Goal: Task Accomplishment & Management: Manage account settings

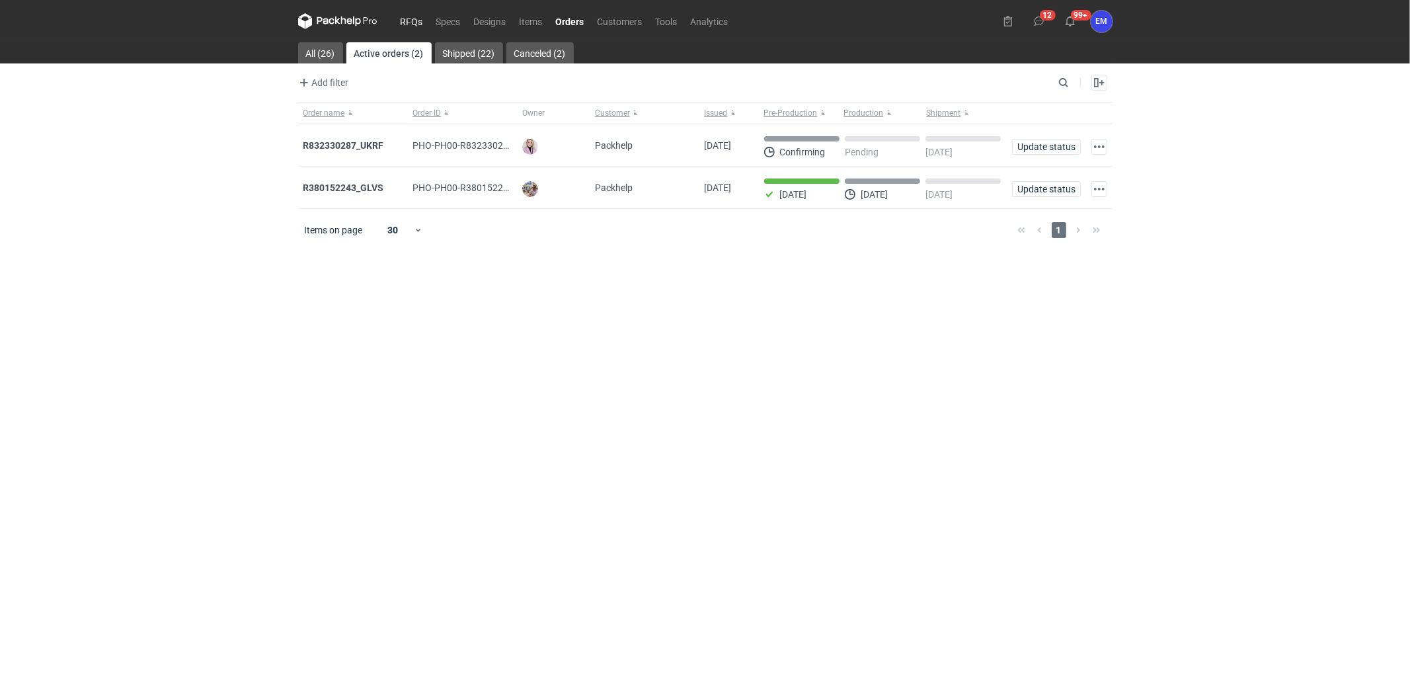
click at [411, 16] on link "RFQs" at bounding box center [412, 21] width 36 height 16
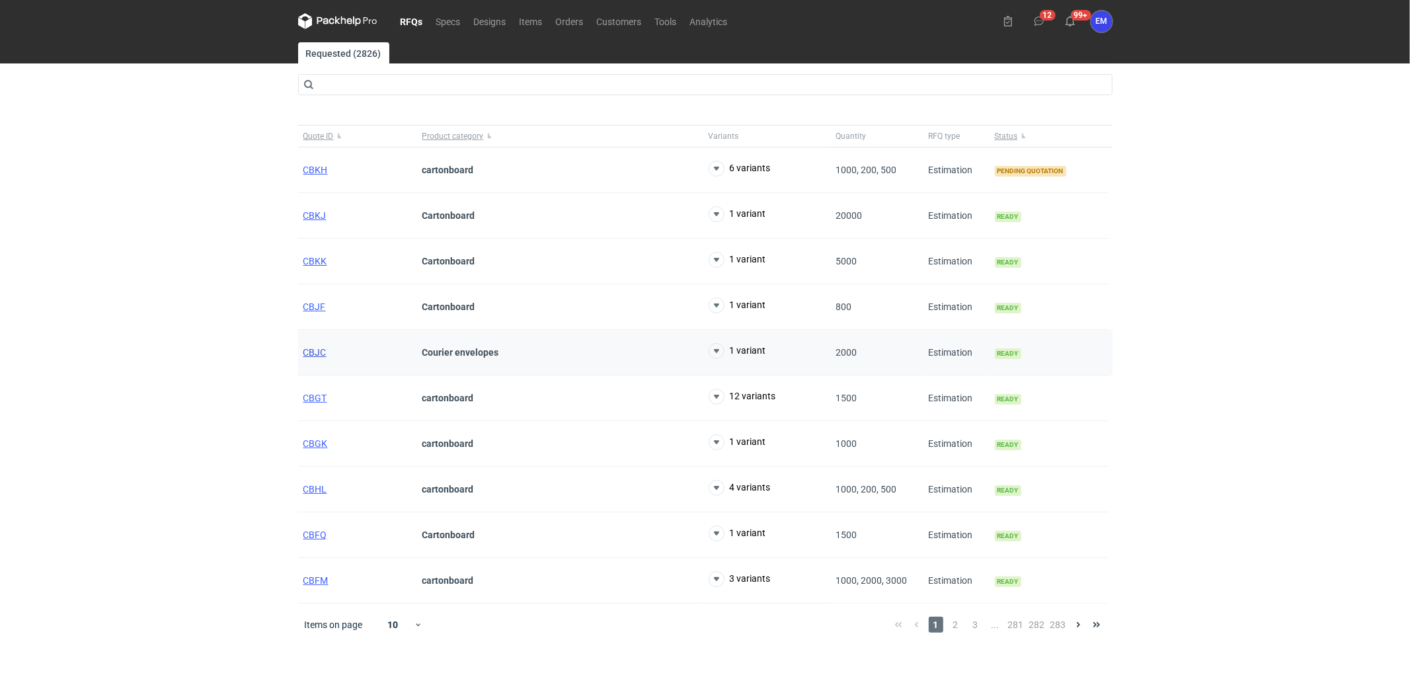
click at [317, 351] on span "CBJC" at bounding box center [314, 352] width 23 height 11
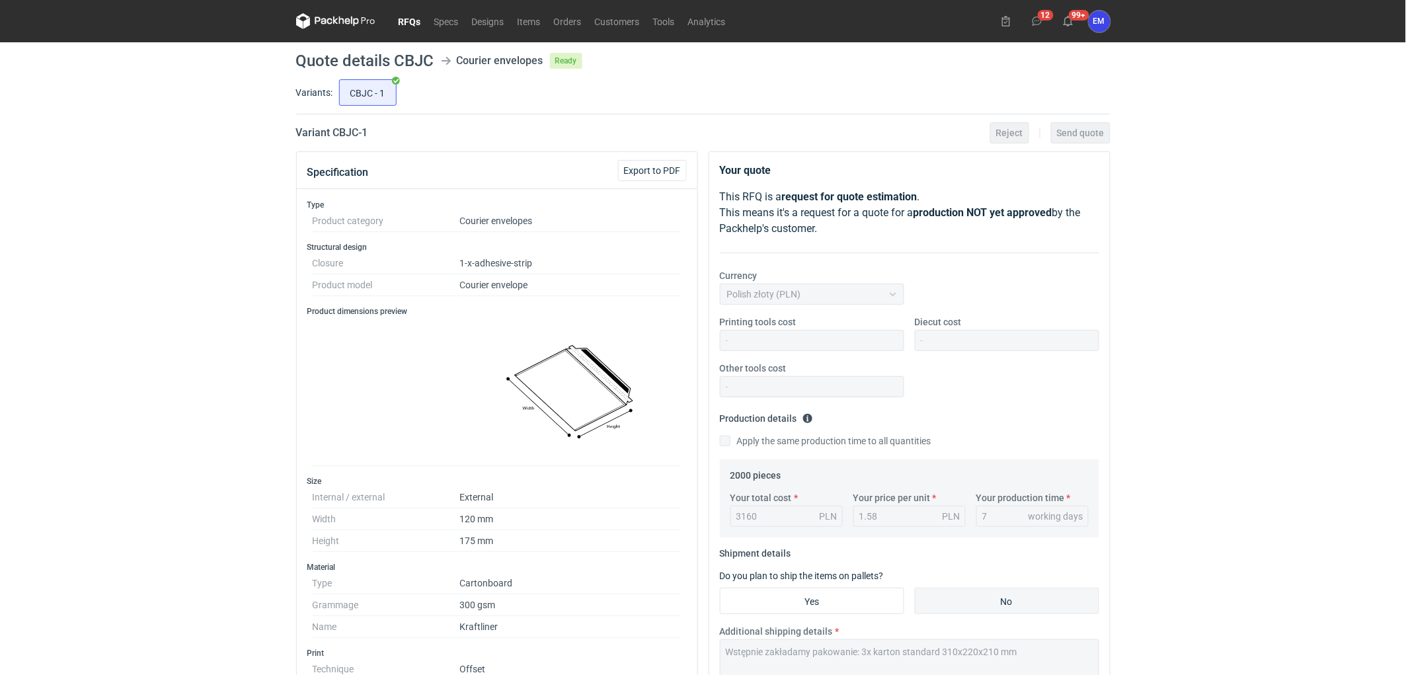
click at [326, 20] on icon at bounding box center [323, 20] width 17 height 7
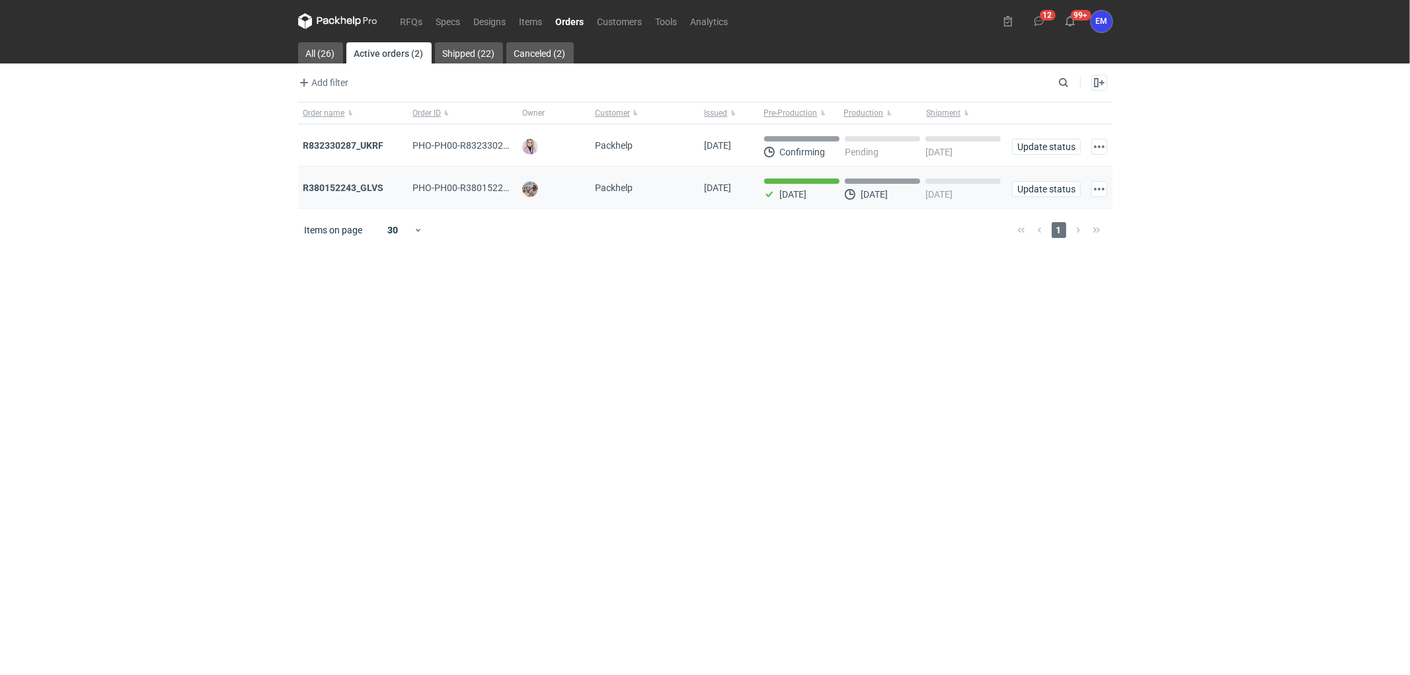
drag, startPoint x: 346, startPoint y: 408, endPoint x: 362, endPoint y: 173, distance: 235.2
click at [349, 405] on main "All (26) Active orders (2) Shipped (22) Canceled (2) Add filter Owner first nam…" at bounding box center [705, 358] width 825 height 633
click at [331, 56] on link "All (26)" at bounding box center [320, 52] width 45 height 21
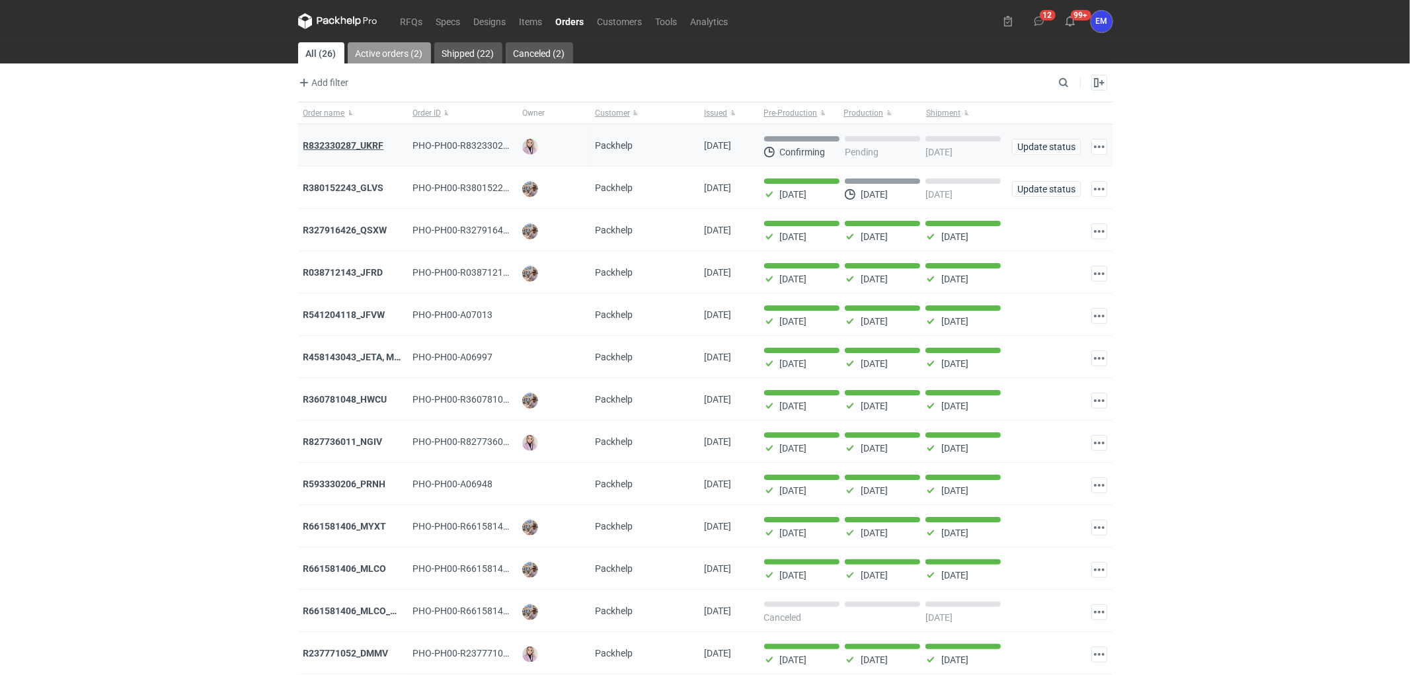
drag, startPoint x: 412, startPoint y: 43, endPoint x: 358, endPoint y: 147, distance: 116.8
click at [413, 43] on link "Active orders (2)" at bounding box center [389, 52] width 83 height 21
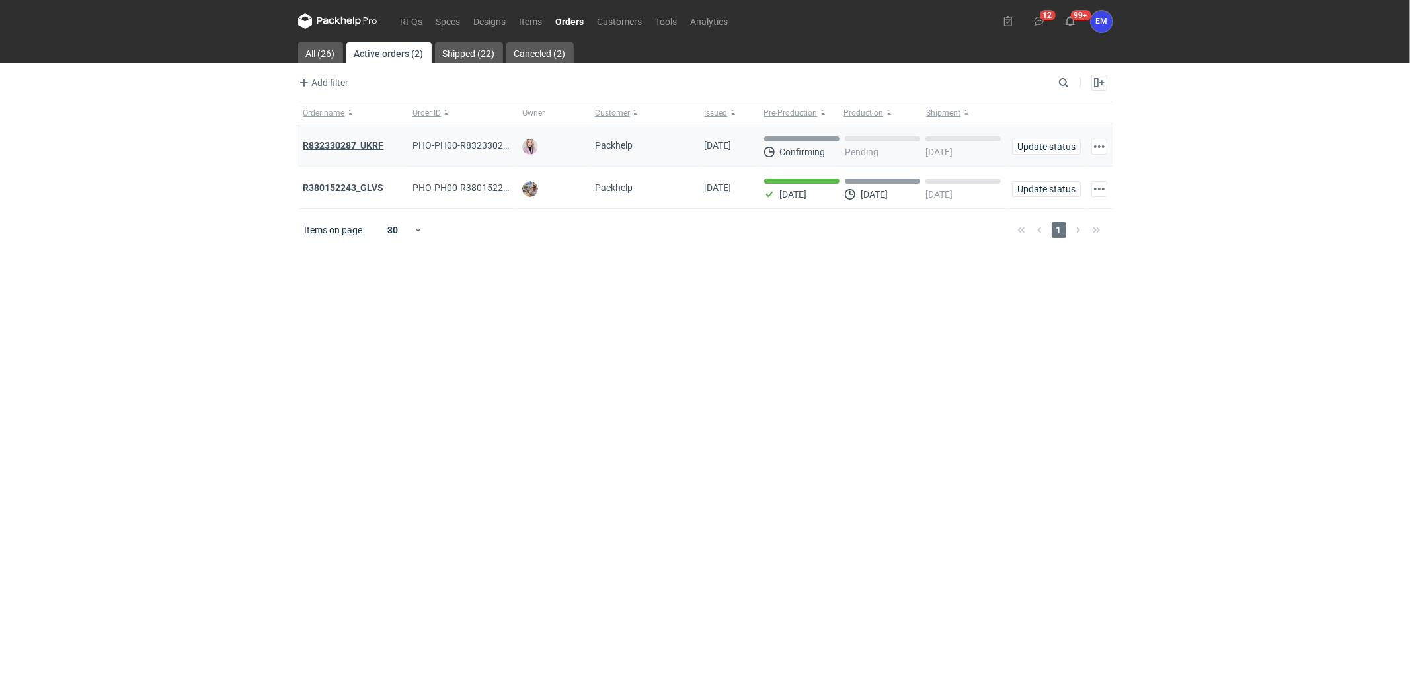
click at [358, 143] on strong "R832330287_UKRF" at bounding box center [343, 145] width 81 height 11
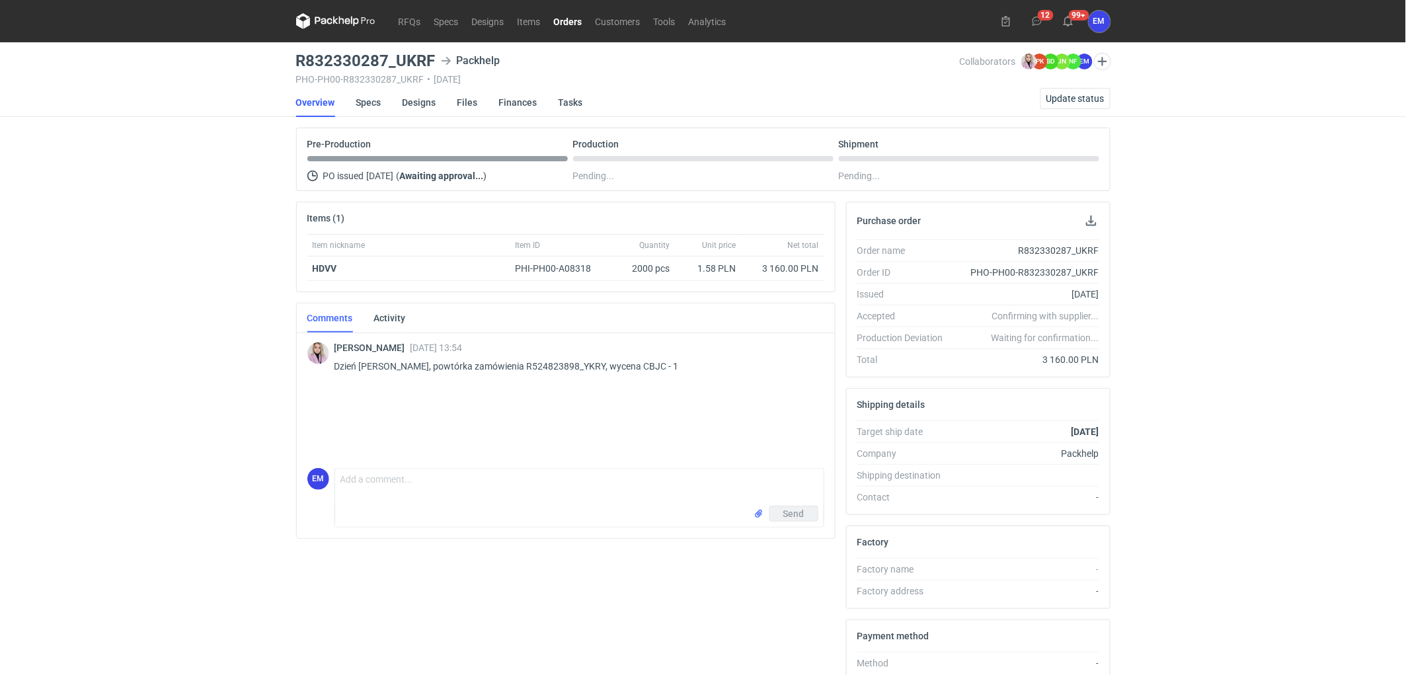
click at [177, 364] on div "RFQs Specs Designs Items Orders Customers Tools Analytics 12 99+ EM [PERSON_NAM…" at bounding box center [703, 337] width 1406 height 675
click at [471, 95] on link "Files" at bounding box center [468, 102] width 20 height 29
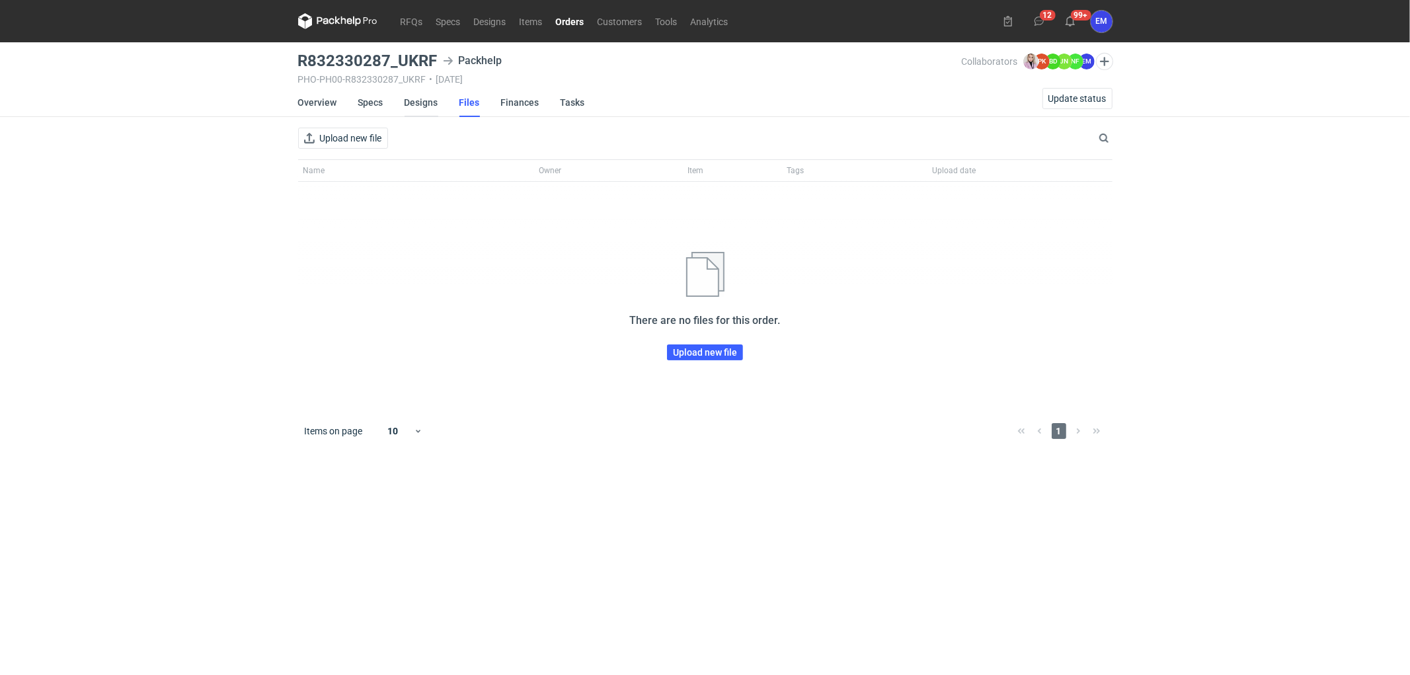
click at [426, 107] on link "Designs" at bounding box center [422, 102] width 34 height 29
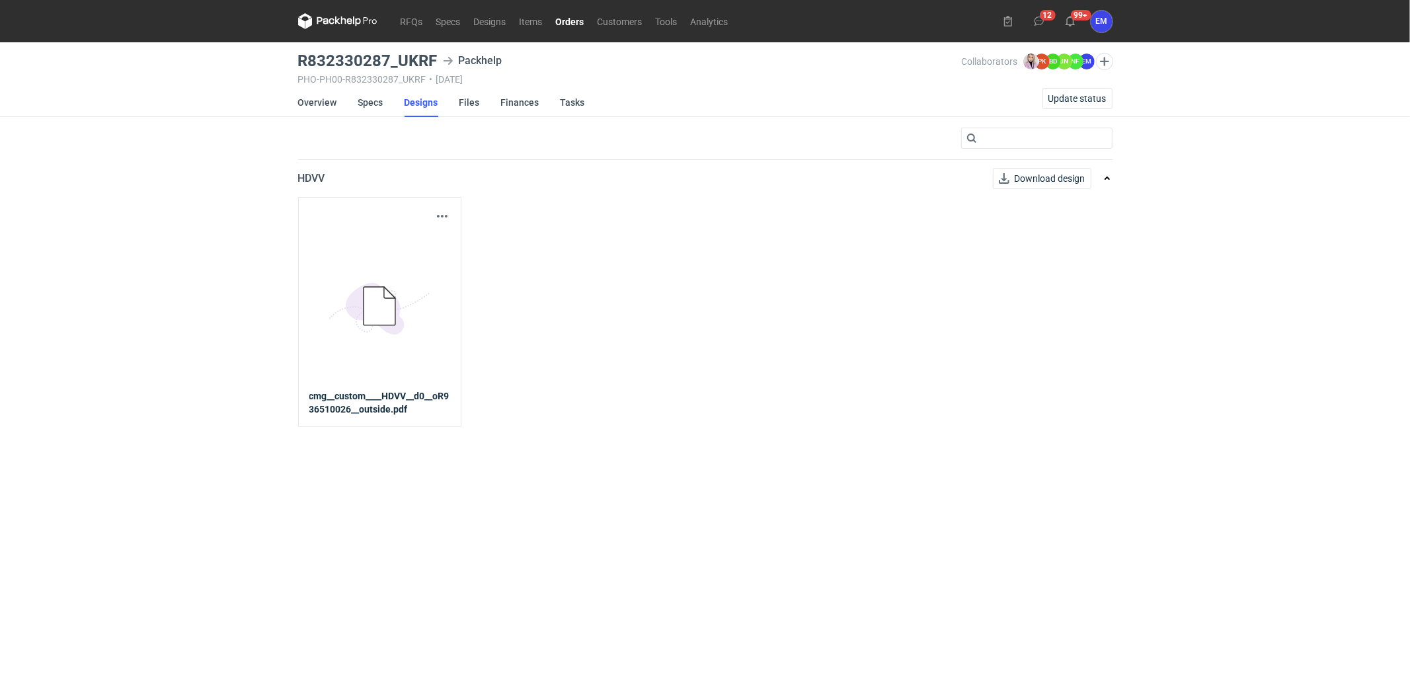
click at [372, 331] on icon "5BD5AC33-3523-40E7-9262-1BFF0AD53D48@1x" at bounding box center [380, 307] width 106 height 106
click at [386, 401] on strong "cmg__custom____HDVV__d0__oR936510026__outside.pdf" at bounding box center [379, 402] width 141 height 26
click at [1043, 174] on link "Download design" at bounding box center [1042, 178] width 99 height 21
drag, startPoint x: 83, startPoint y: 298, endPoint x: 339, endPoint y: 132, distance: 304.6
click at [106, 284] on div "RFQs Specs Designs Items Orders Customers Tools Analytics 12 99+ EM [PERSON_NAM…" at bounding box center [705, 337] width 1410 height 675
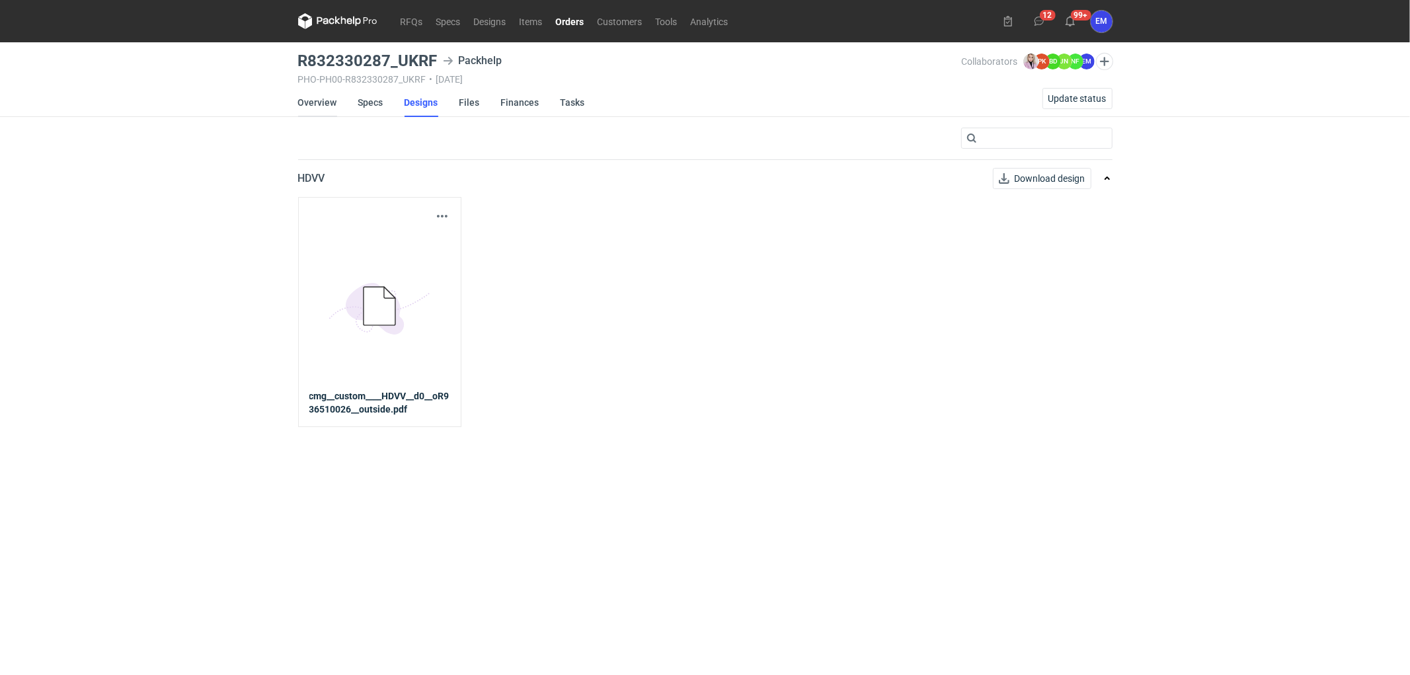
click at [317, 100] on link "Overview" at bounding box center [317, 102] width 39 height 29
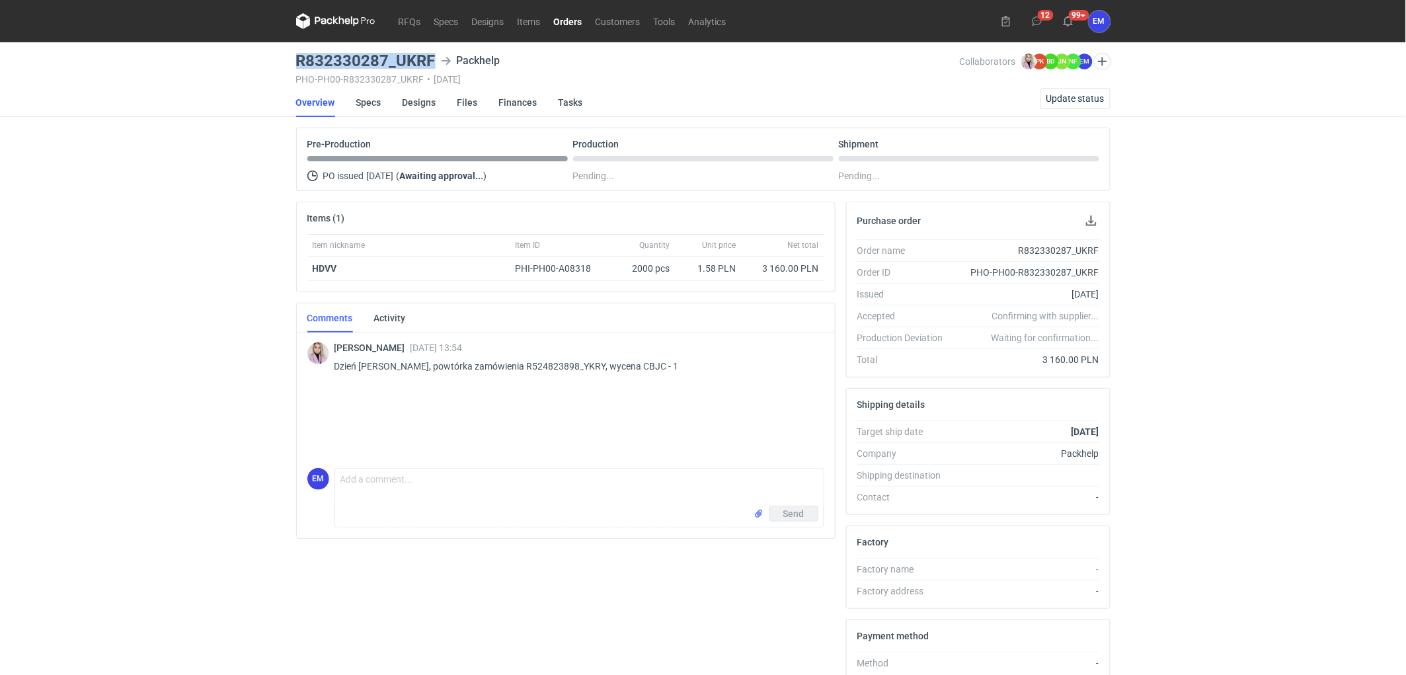
drag, startPoint x: 296, startPoint y: 60, endPoint x: 432, endPoint y: 61, distance: 136.9
click at [432, 61] on h3 "R832330287_UKRF" at bounding box center [366, 61] width 140 height 16
copy h3 "R832330287_UKRF"
click at [1310, 437] on div "RFQs Specs Designs Items Orders Customers Tools Analytics 12 99+ EM [PERSON_NAM…" at bounding box center [703, 337] width 1406 height 675
click at [101, 382] on div "RFQs Specs Designs Items Orders Customers Tools Analytics 12 99+ EM [PERSON_NAM…" at bounding box center [703, 337] width 1406 height 675
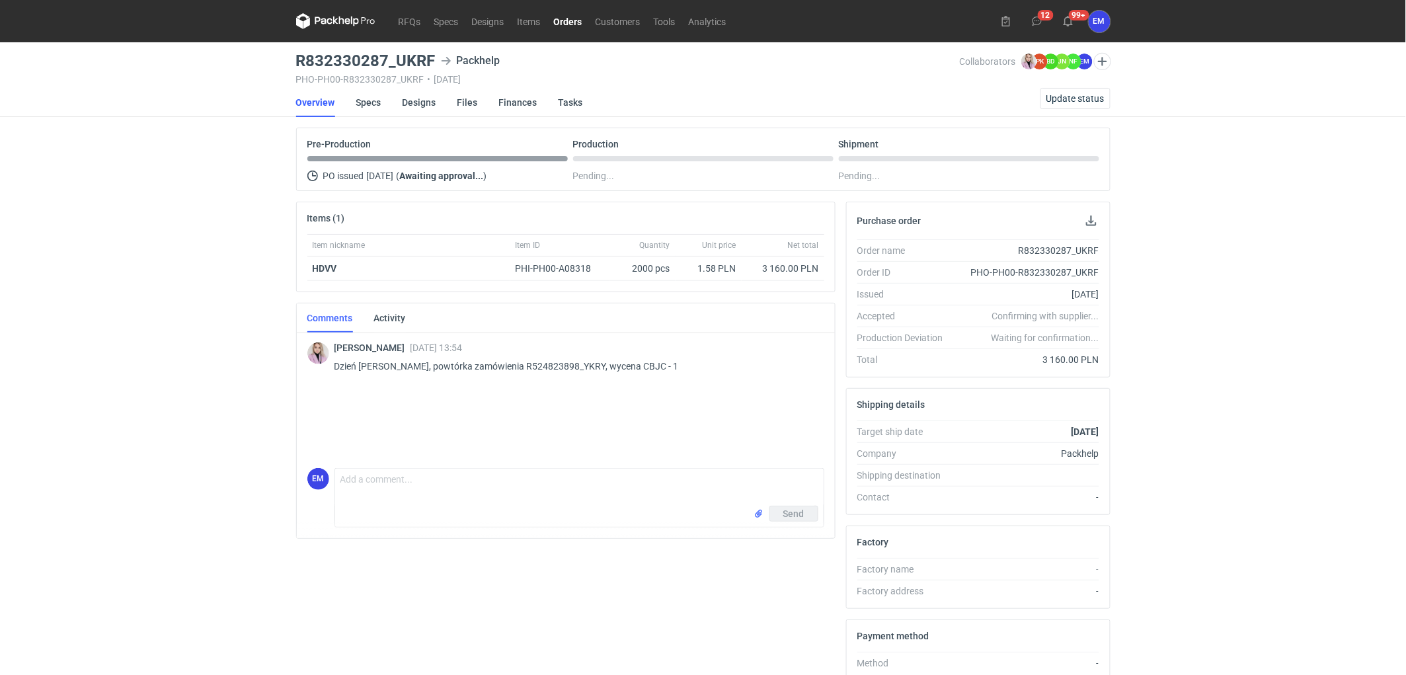
click at [163, 308] on div "RFQs Specs Designs Items Orders Customers Tools Analytics 12 99+ EM [PERSON_NAM…" at bounding box center [703, 337] width 1406 height 675
drag, startPoint x: 288, startPoint y: 56, endPoint x: 433, endPoint y: 58, distance: 144.8
click at [433, 58] on div "RFQs Specs Designs Items Orders Customers Tools Analytics 12 99+ EM [PERSON_NAM…" at bounding box center [703, 337] width 1406 height 675
copy h3 "R832330287_UKRF"
drag, startPoint x: 120, startPoint y: 326, endPoint x: 455, endPoint y: 24, distance: 451.3
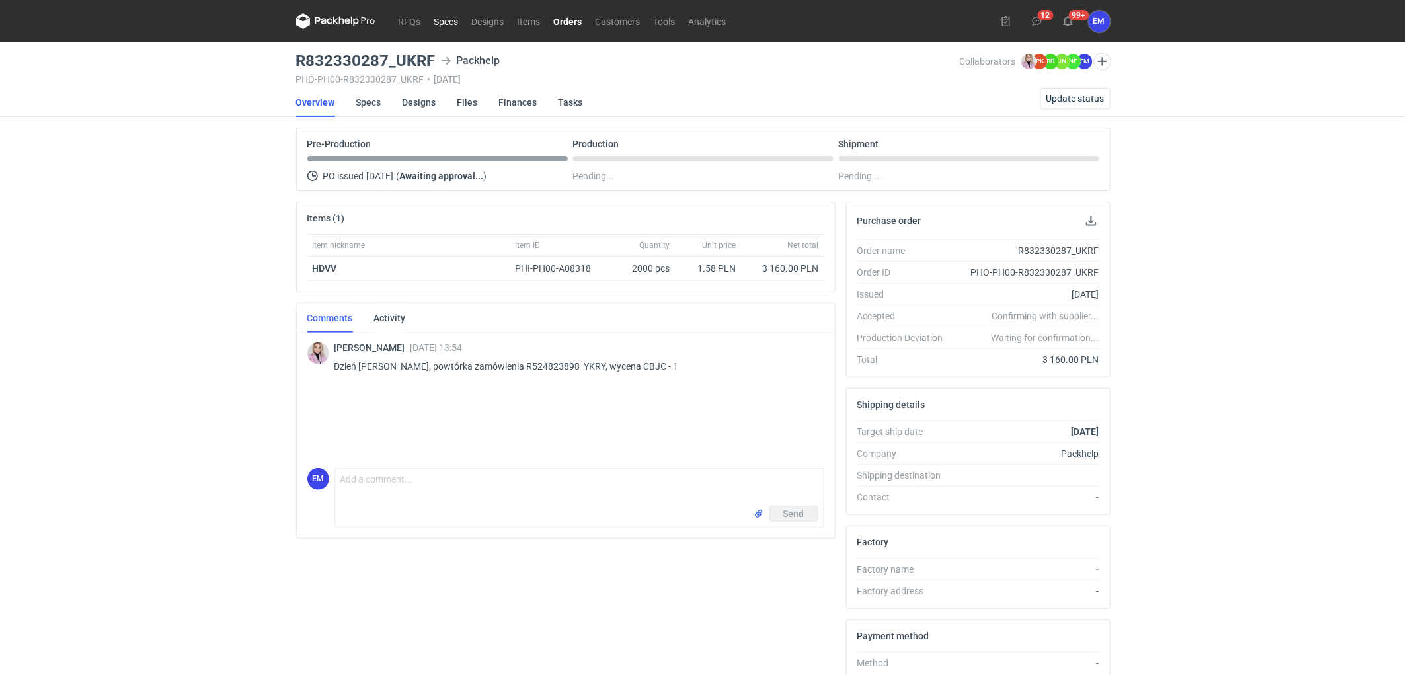
click at [194, 276] on div "RFQs Specs Designs Items Orders Customers Tools Analytics 12 99+ EM [PERSON_NAM…" at bounding box center [703, 337] width 1406 height 675
click at [210, 270] on div "RFQs Specs Designs Items Orders Customers Tools Analytics 12 99+ EM [PERSON_NAM…" at bounding box center [703, 337] width 1406 height 675
click at [451, 15] on link "Specs" at bounding box center [447, 21] width 38 height 16
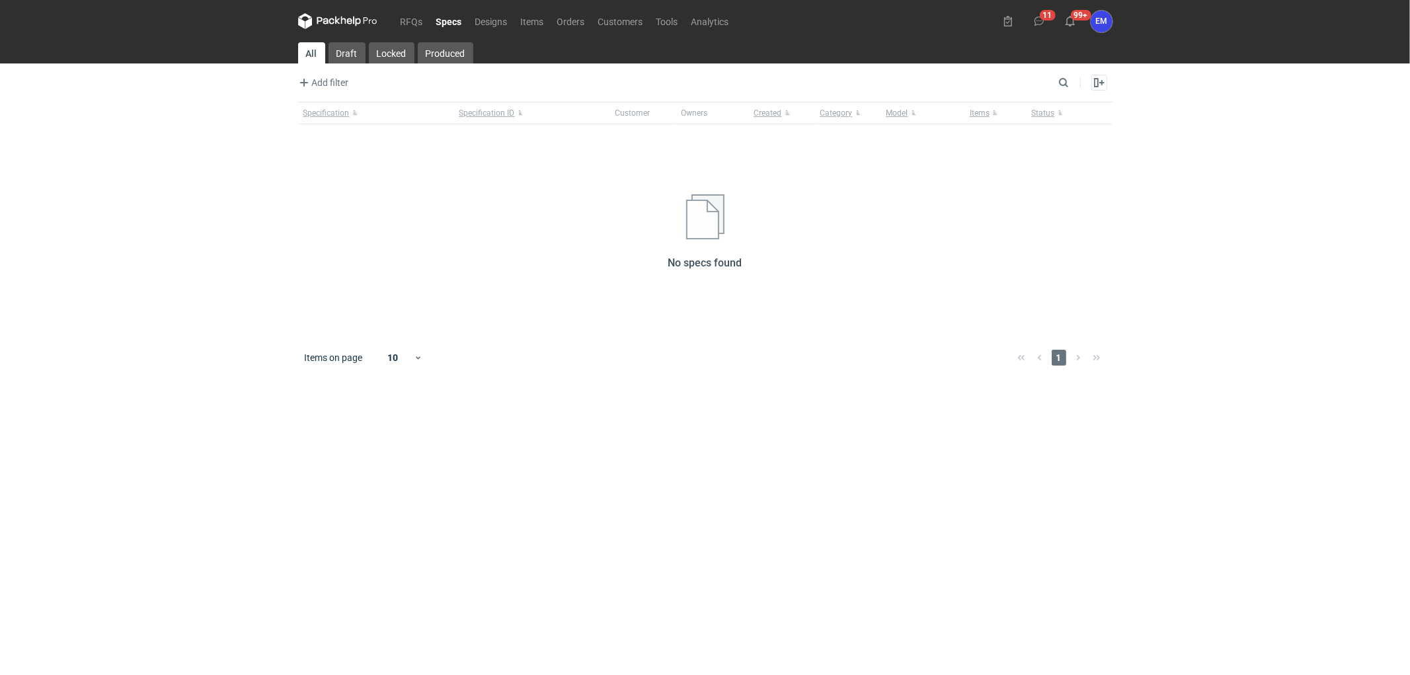
click at [348, 27] on icon at bounding box center [337, 21] width 79 height 16
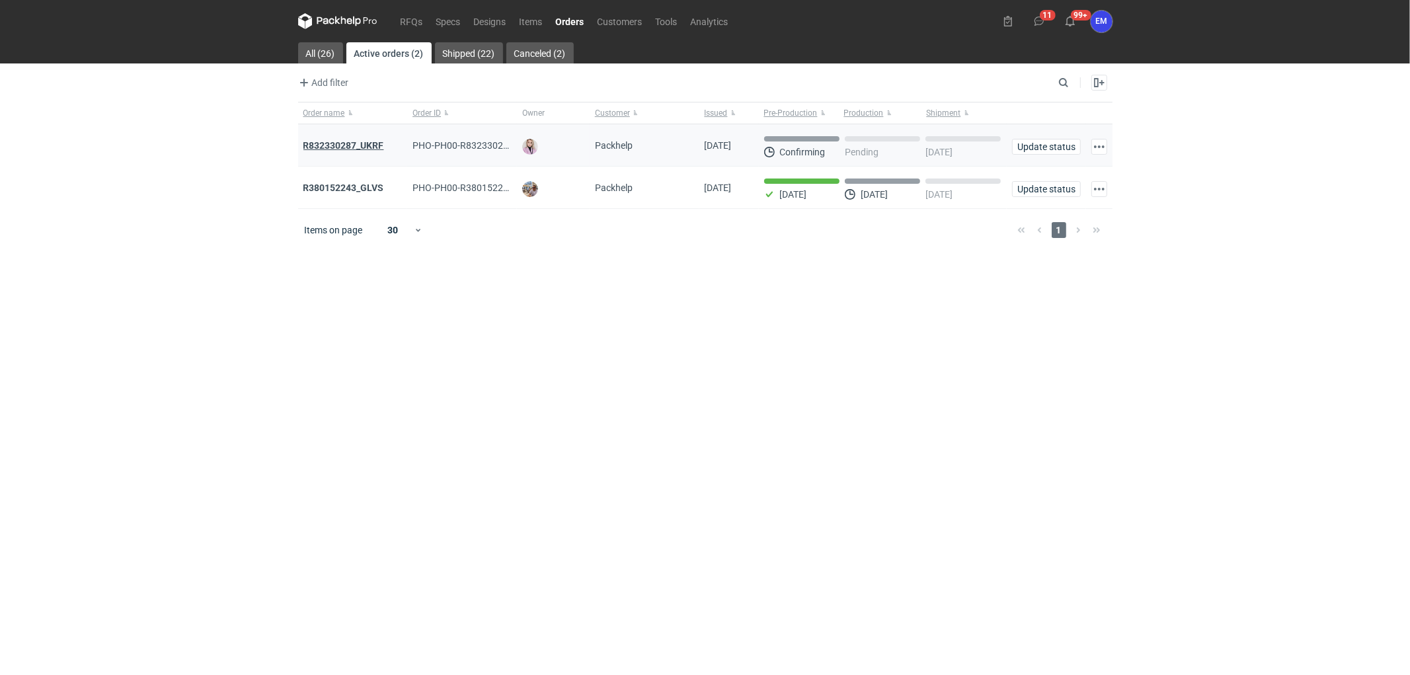
click at [373, 143] on strong "R832330287_UKRF" at bounding box center [343, 145] width 81 height 11
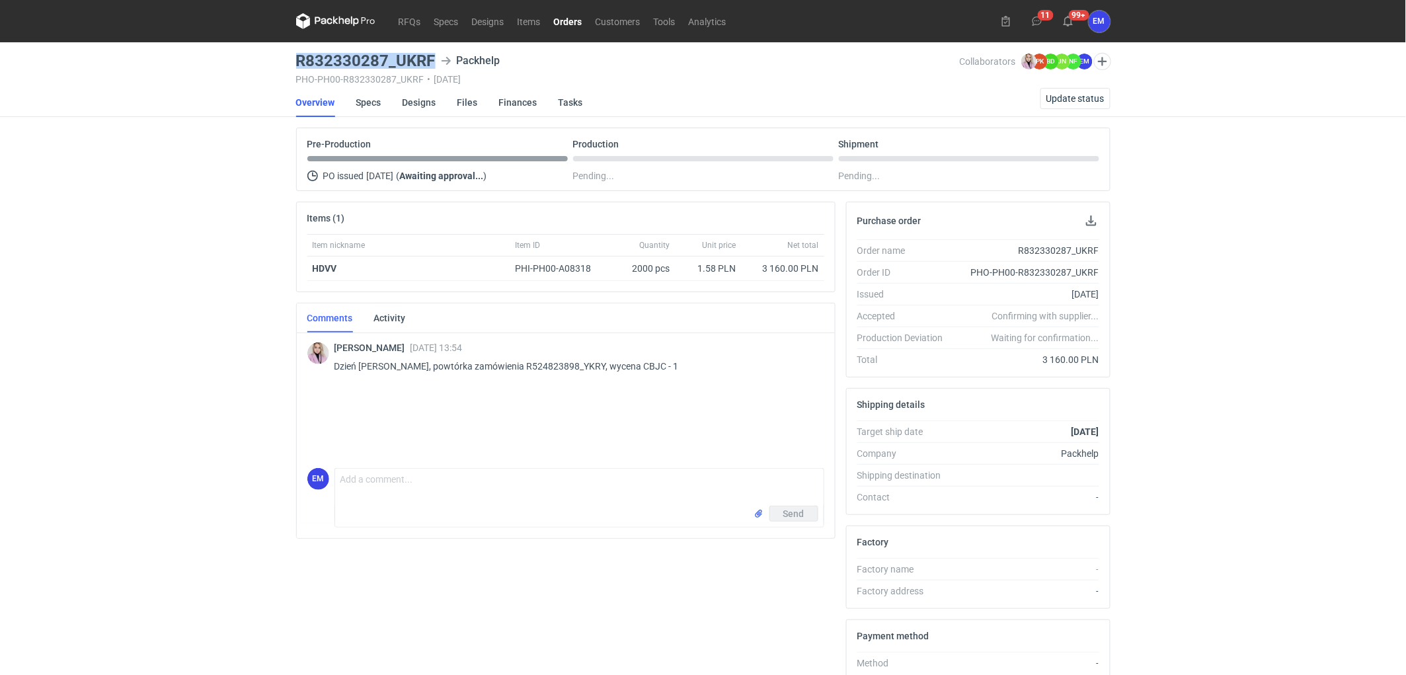
drag, startPoint x: 287, startPoint y: 56, endPoint x: 436, endPoint y: 58, distance: 149.4
click at [439, 61] on div "RFQs Specs Designs Items Orders Customers Tools Analytics 11 99+ EM [PERSON_NAM…" at bounding box center [703, 337] width 1406 height 675
copy h3 "R832330287_UKRF"
drag, startPoint x: 148, startPoint y: 313, endPoint x: 1125, endPoint y: 331, distance: 976.8
click at [149, 313] on div "RFQs Specs Designs Items Orders Customers Tools Analytics 11 99+ EM [PERSON_NAM…" at bounding box center [703, 337] width 1406 height 675
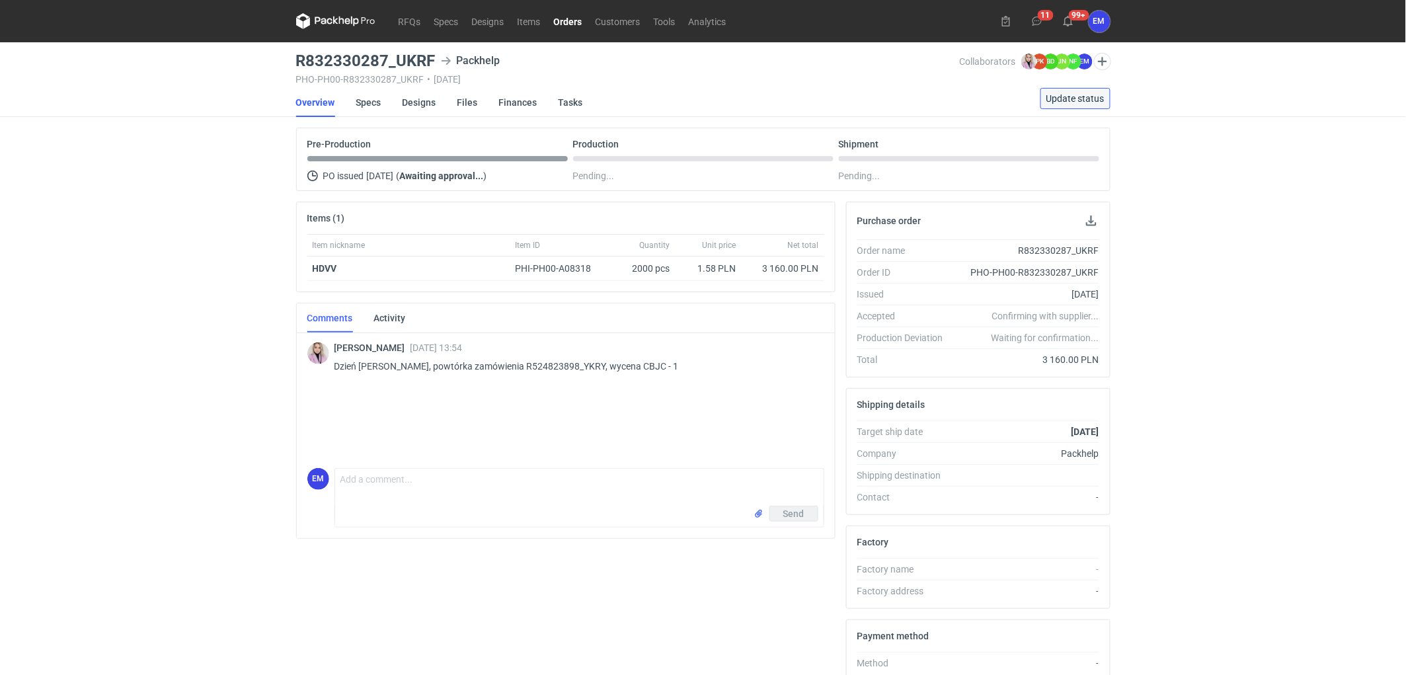
click at [1082, 102] on span "Update status" at bounding box center [1076, 98] width 58 height 9
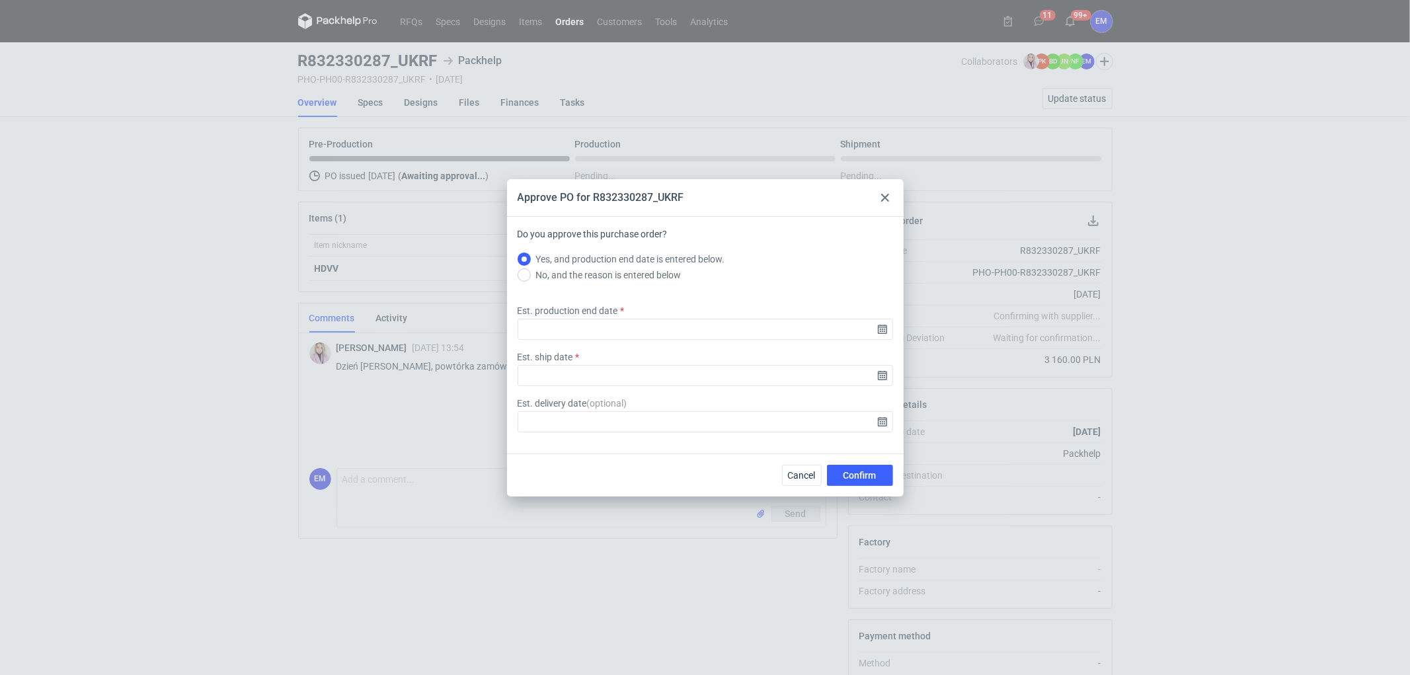
click at [893, 195] on div at bounding box center [885, 198] width 16 height 16
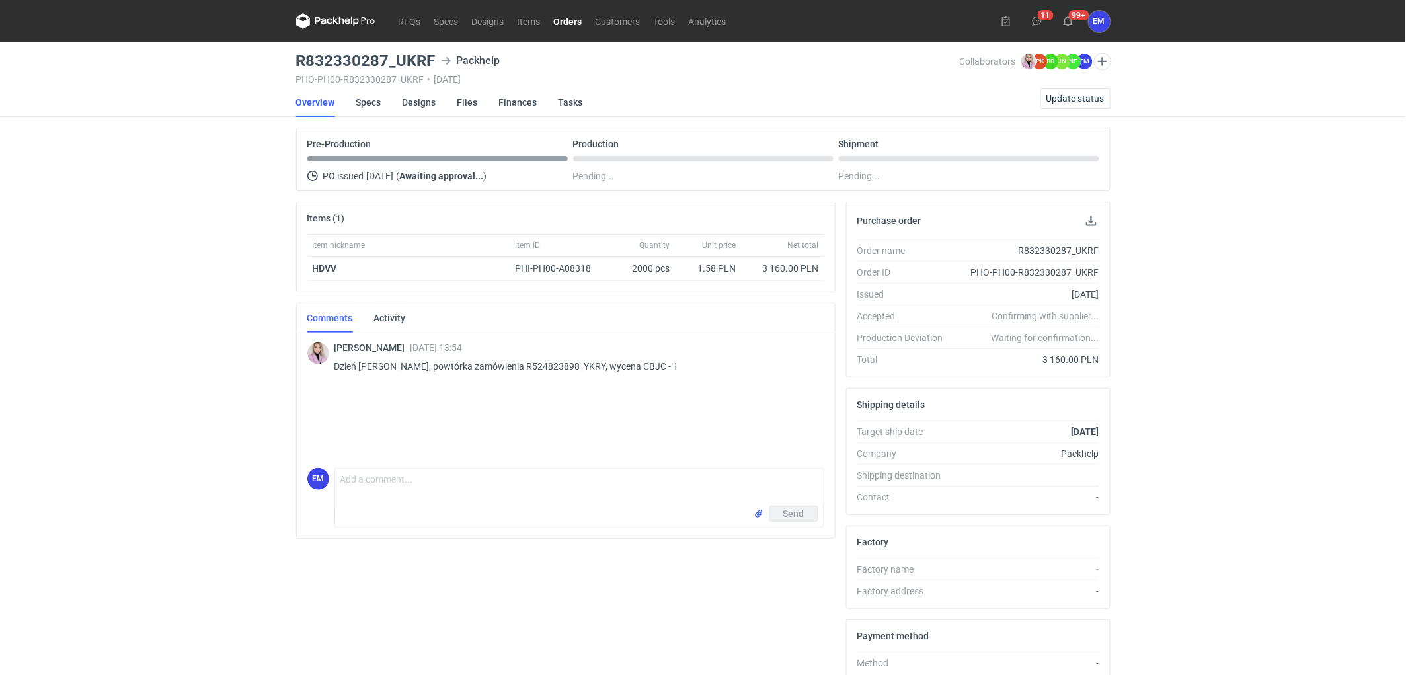
drag, startPoint x: 106, startPoint y: 172, endPoint x: 184, endPoint y: 18, distance: 172.4
click at [120, 153] on div "RFQs Specs Designs Items Orders Customers Tools Analytics 11 99+ EM [PERSON_NAM…" at bounding box center [703, 337] width 1406 height 675
drag, startPoint x: 130, startPoint y: 286, endPoint x: 140, endPoint y: 305, distance: 21.0
click at [133, 287] on div "RFQs Specs Designs Items Orders Customers Tools Analytics 11 99+ EM [PERSON_NAM…" at bounding box center [703, 337] width 1406 height 675
drag, startPoint x: 194, startPoint y: 341, endPoint x: 1059, endPoint y: 317, distance: 865.2
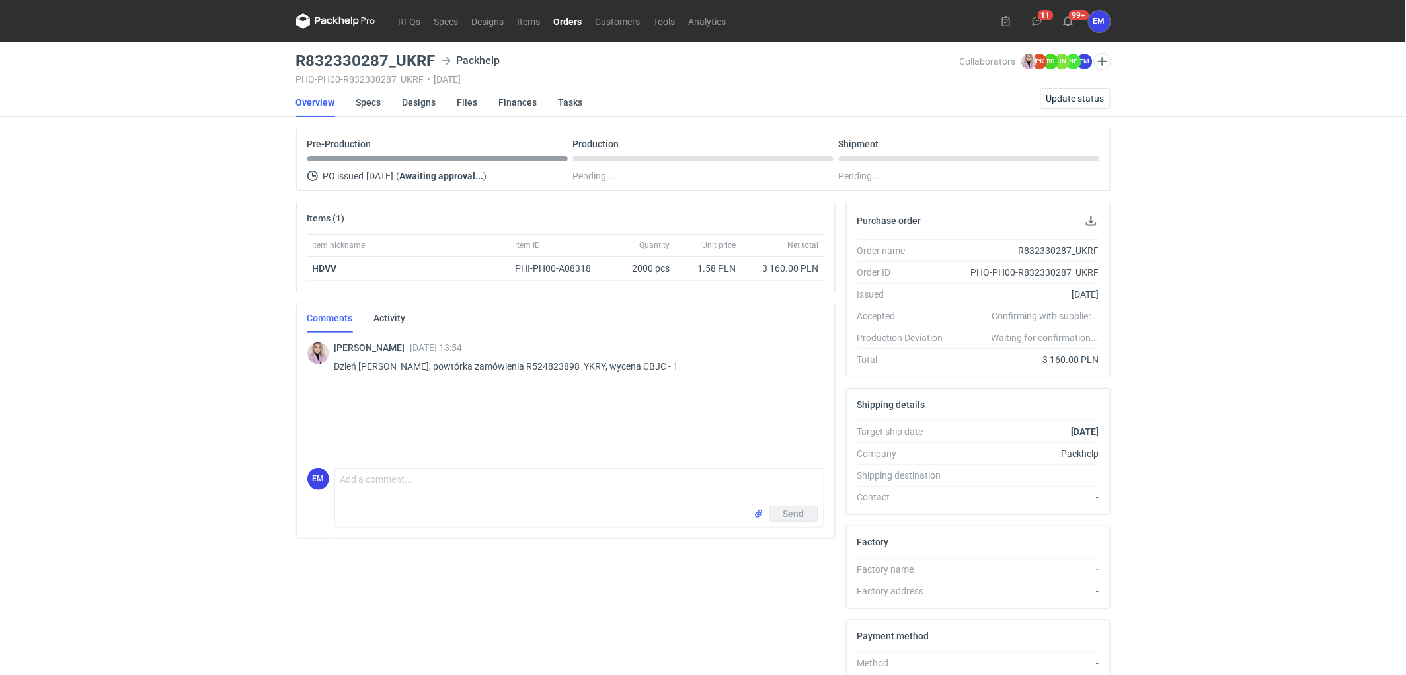
click at [234, 328] on div "RFQs Specs Designs Items Orders Customers Tools Analytics 11 99+ EM [PERSON_NAM…" at bounding box center [703, 337] width 1406 height 675
click at [165, 332] on div "RFQs Specs Designs Items Orders Customers Tools Analytics 11 99+ EM [PERSON_NAM…" at bounding box center [703, 337] width 1406 height 675
drag, startPoint x: 114, startPoint y: 344, endPoint x: 99, endPoint y: 320, distance: 28.2
click at [146, 321] on div "RFQs Specs Designs Items Orders Customers Tools Analytics 11 99+ EM [PERSON_NAM…" at bounding box center [703, 337] width 1406 height 675
drag, startPoint x: 1250, startPoint y: 321, endPoint x: 1070, endPoint y: 161, distance: 241.7
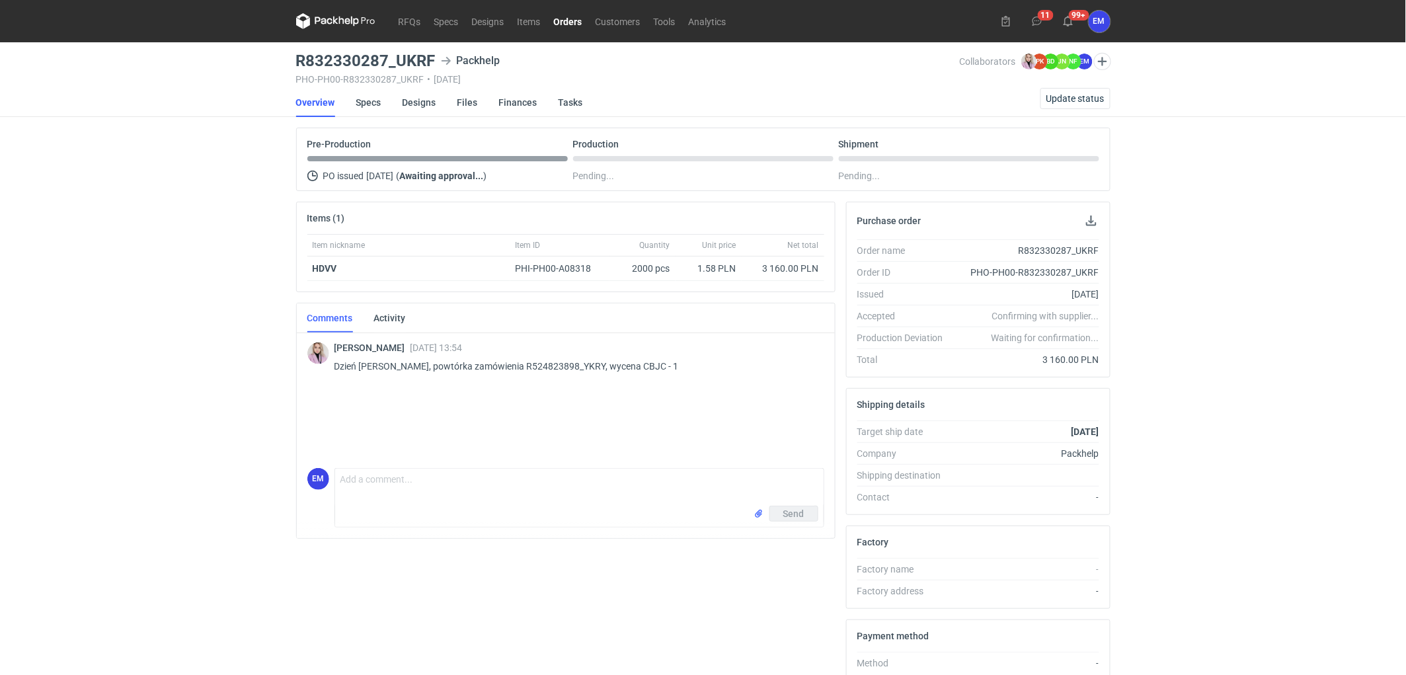
click at [1248, 320] on div "RFQs Specs Designs Items Orders Customers Tools Analytics 11 99+ EM [PERSON_NAM…" at bounding box center [703, 337] width 1406 height 675
click at [1076, 96] on span "Update status" at bounding box center [1076, 98] width 58 height 9
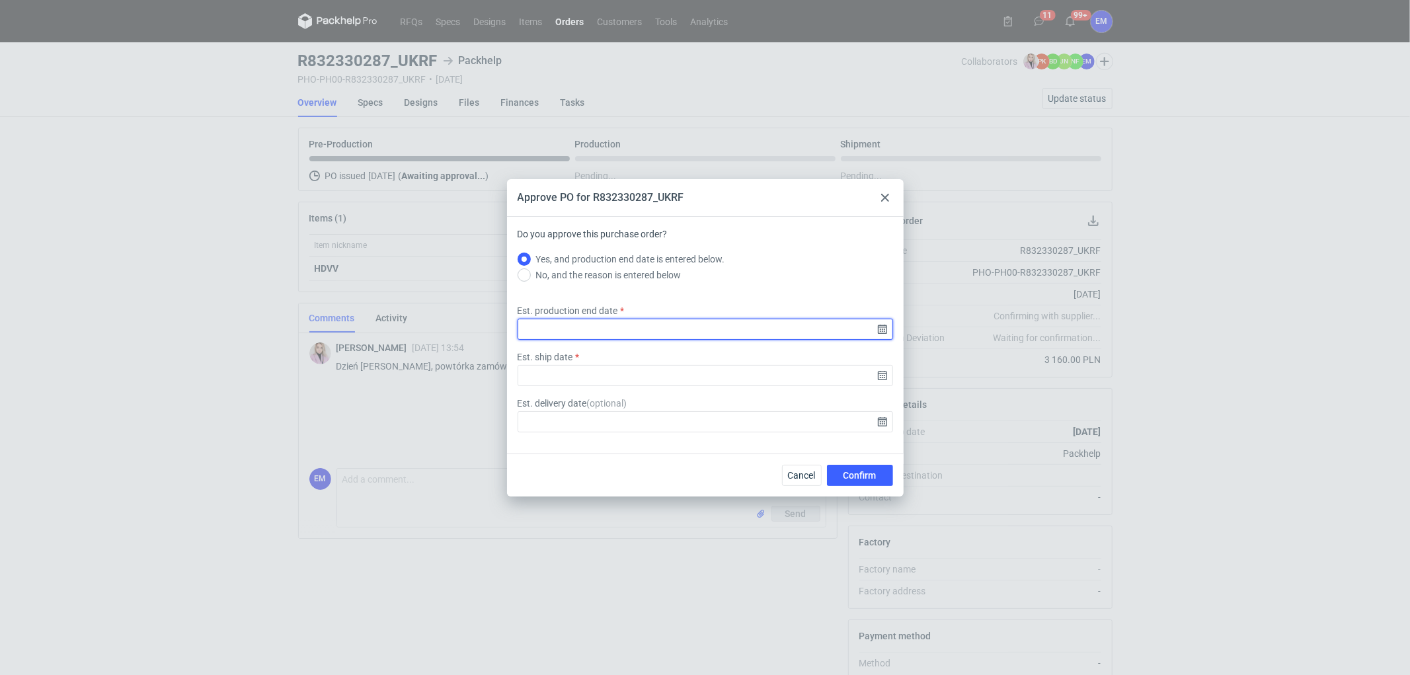
click at [883, 329] on input "Est. production end date" at bounding box center [706, 329] width 376 height 21
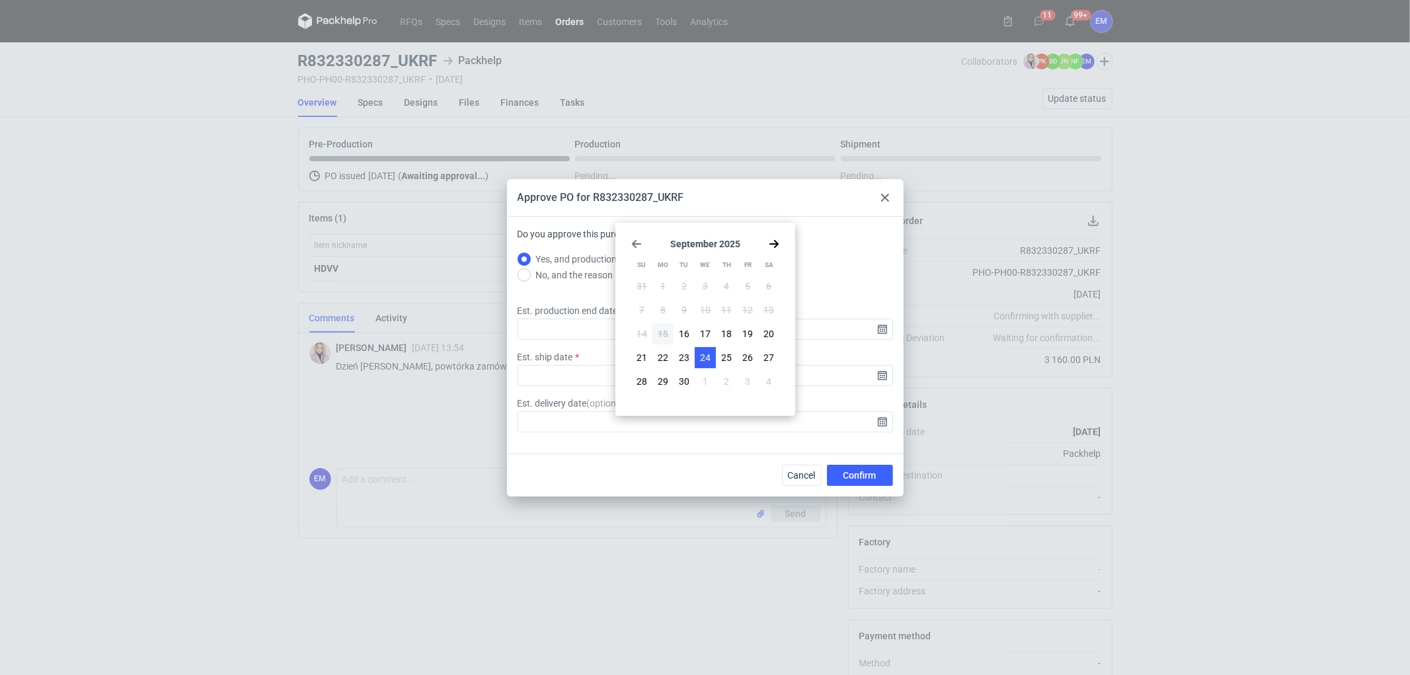
click at [705, 354] on span "24" at bounding box center [705, 357] width 11 height 13
type input "[DATE]"
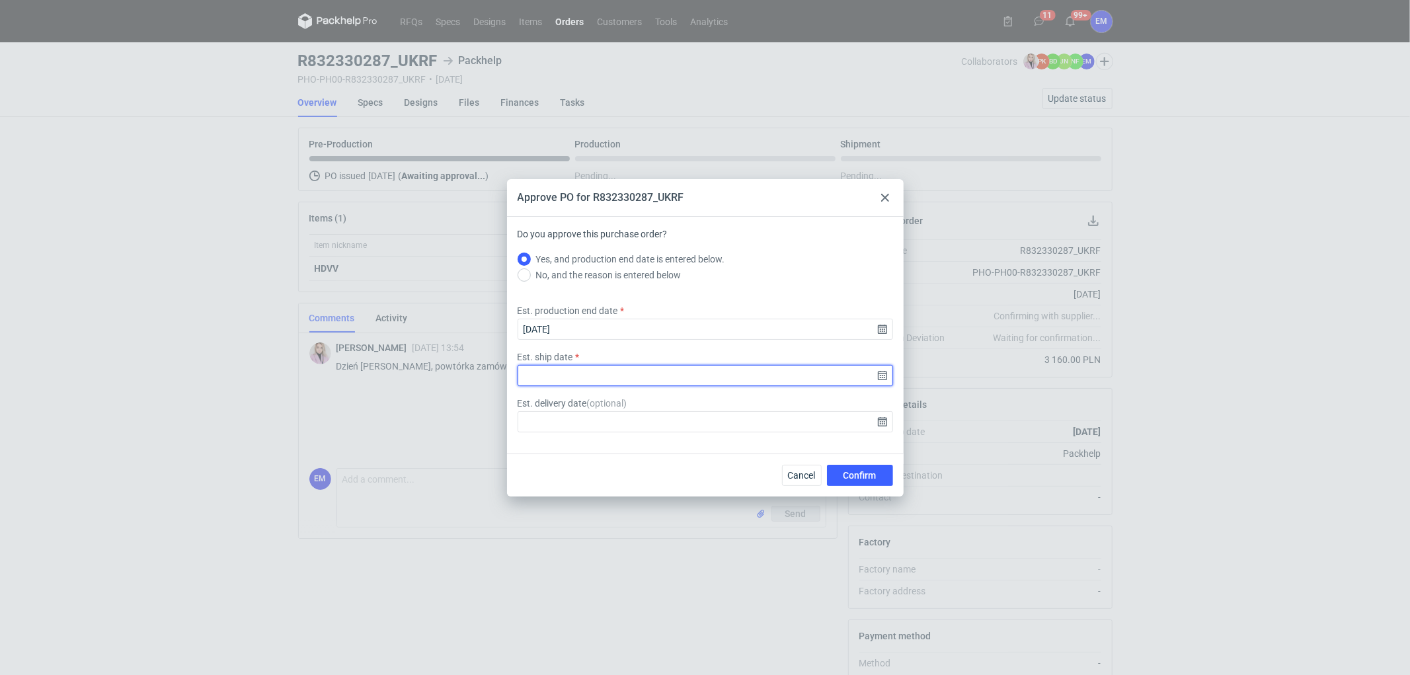
click at [886, 379] on input "Est. ship date" at bounding box center [706, 375] width 376 height 21
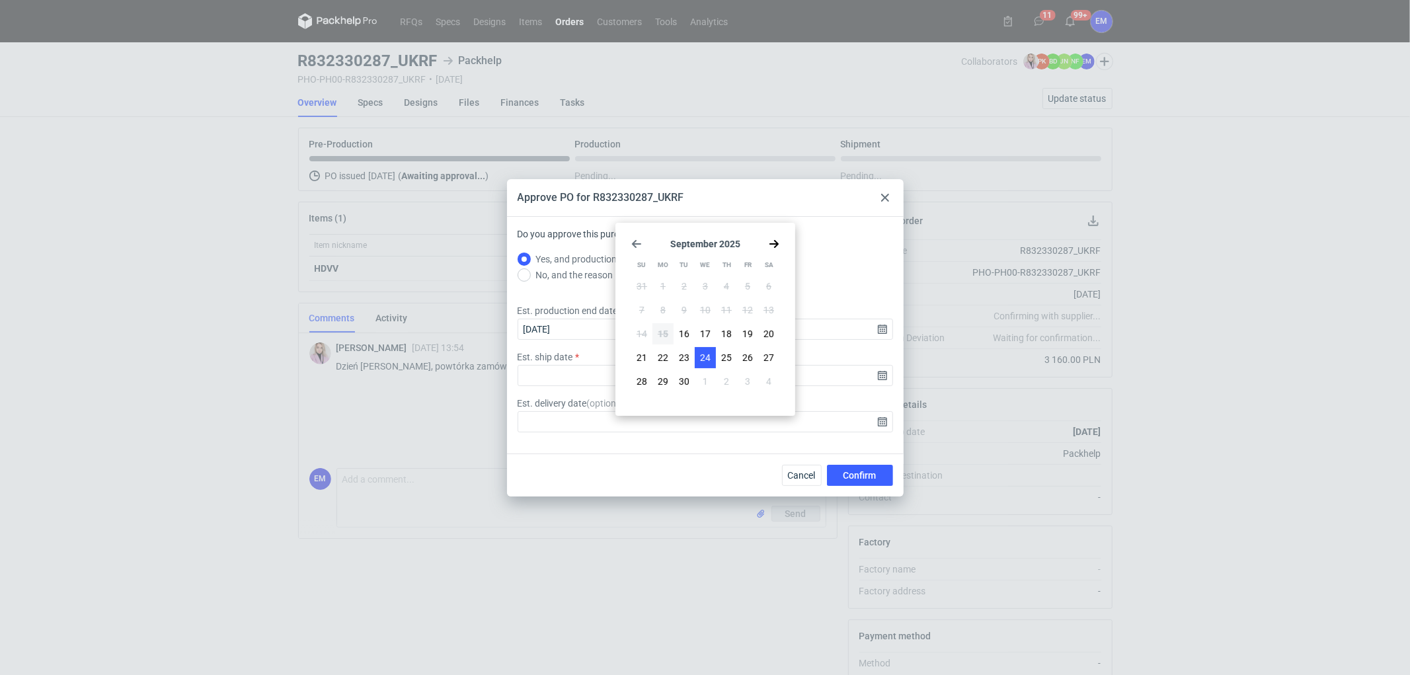
click at [708, 359] on span "24" at bounding box center [705, 357] width 11 height 13
type input "[DATE]"
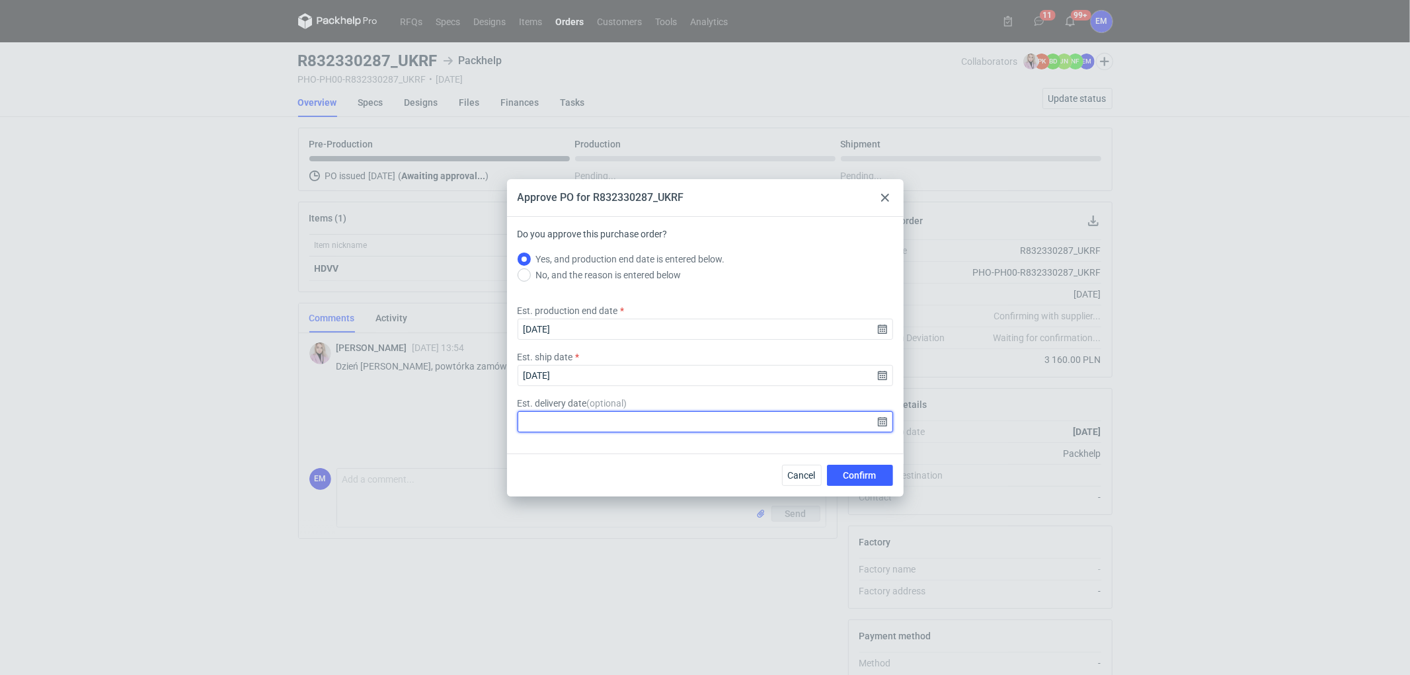
click at [886, 426] on input "Est. delivery date ( optional )" at bounding box center [706, 421] width 376 height 21
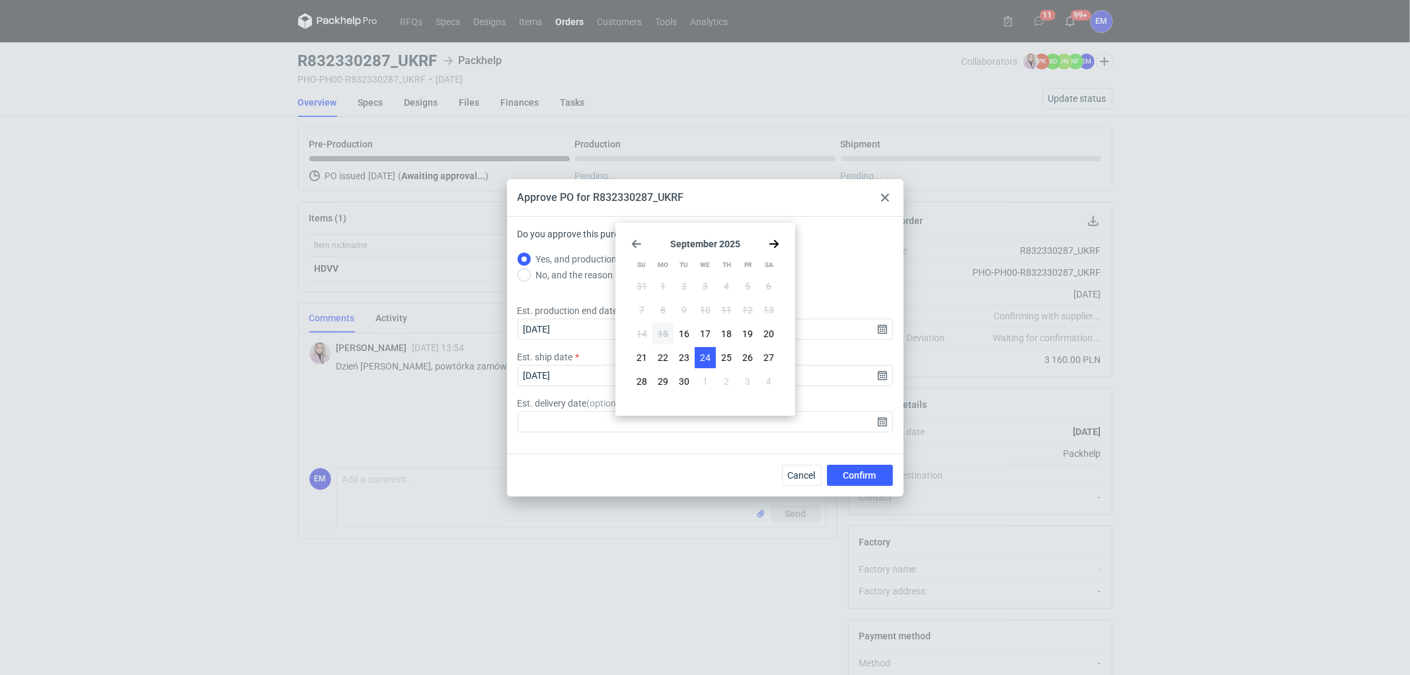
click at [711, 358] on button "24" at bounding box center [705, 357] width 21 height 21
type input "[DATE]"
click at [655, 454] on div "Cancel Confirm" at bounding box center [705, 475] width 397 height 43
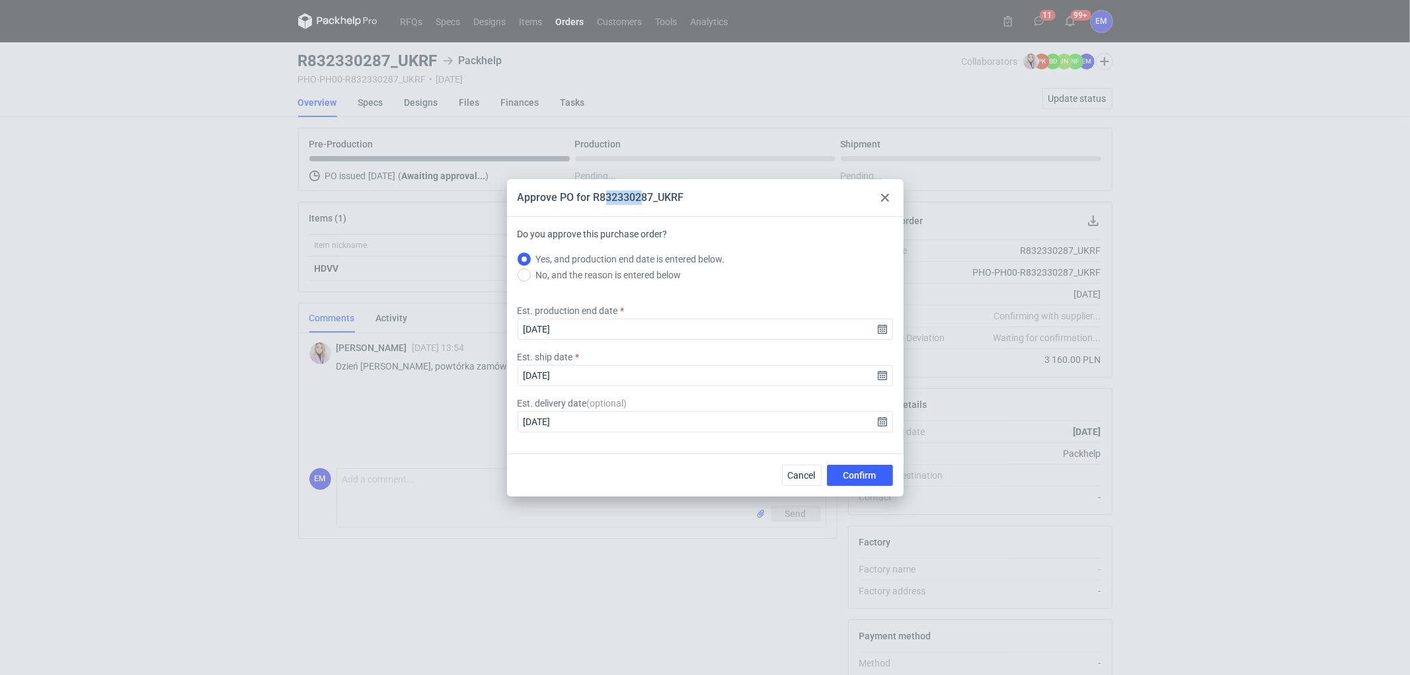
drag, startPoint x: 643, startPoint y: 192, endPoint x: 676, endPoint y: 177, distance: 37.0
click at [604, 177] on div "Approve PO for R832330287_UKRF Do you approve this purchase order? Yes, and pro…" at bounding box center [705, 337] width 1410 height 675
click at [712, 205] on div "Approve PO for R832330287_UKRF" at bounding box center [705, 198] width 397 height 38
click at [881, 194] on use at bounding box center [885, 198] width 8 height 8
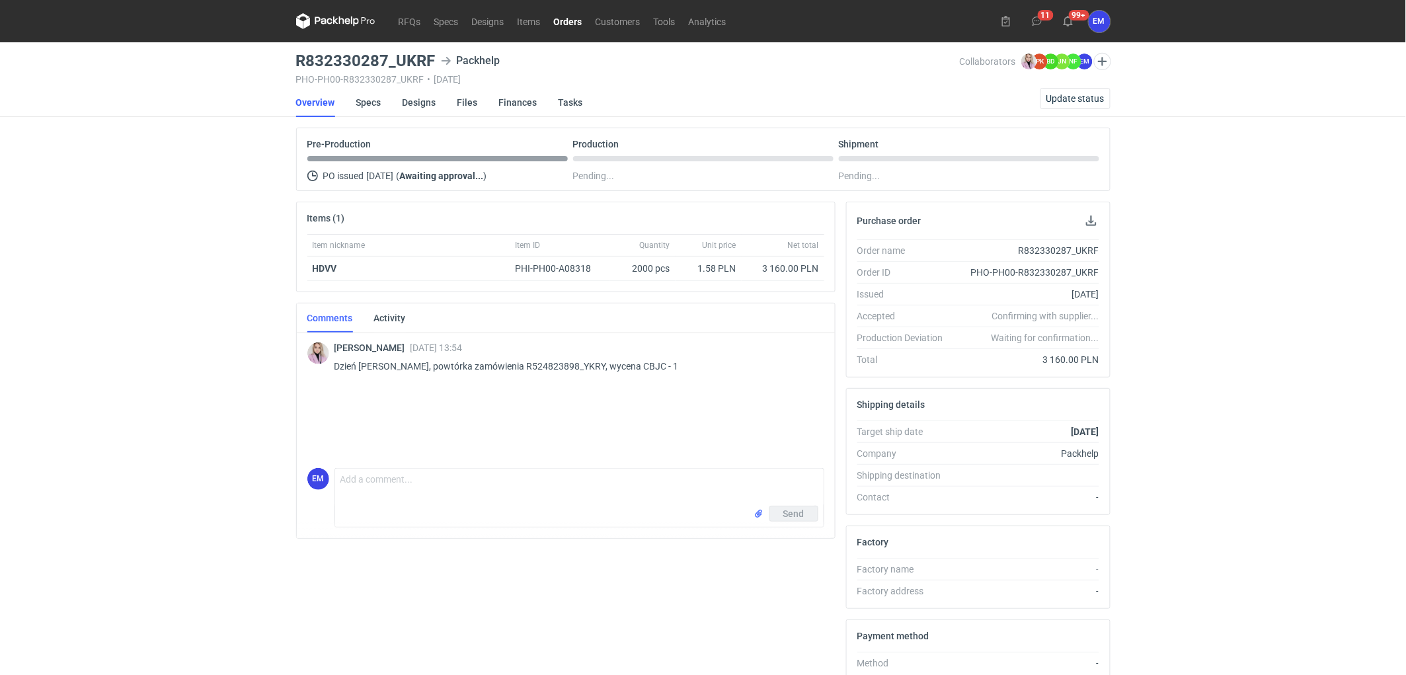
click at [1235, 272] on div "RFQs Specs Designs Items Orders Customers Tools Analytics 11 99+ EM [PERSON_NAM…" at bounding box center [703, 337] width 1406 height 675
drag, startPoint x: 1380, startPoint y: 413, endPoint x: 1410, endPoint y: 411, distance: 29.8
click at [1388, 413] on div "RFQs Specs Designs Items Orders Customers Tools Analytics 11 99+ EM [PERSON_NAM…" at bounding box center [703, 337] width 1406 height 675
click at [44, 272] on div "RFQs Specs Designs Items Orders Customers Tools Analytics 11 99+ EM [PERSON_NAM…" at bounding box center [703, 337] width 1406 height 675
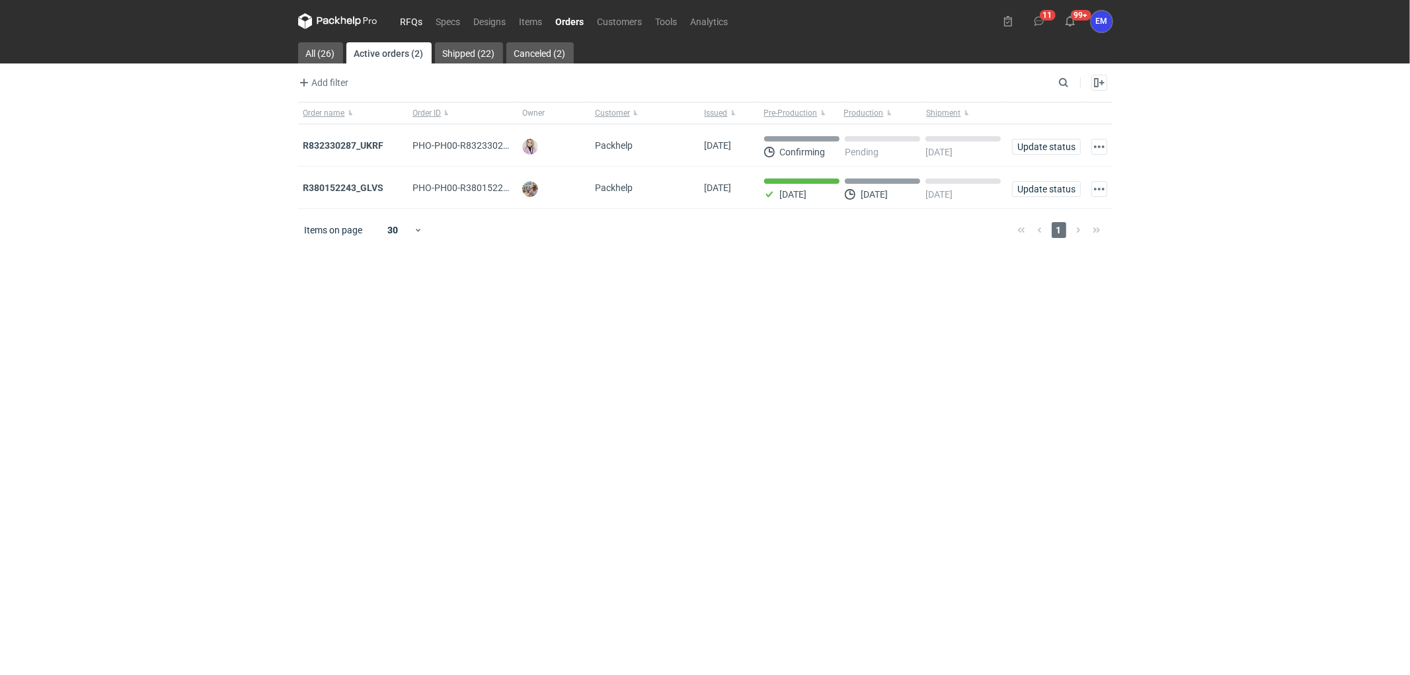
click at [402, 17] on link "RFQs" at bounding box center [412, 21] width 36 height 16
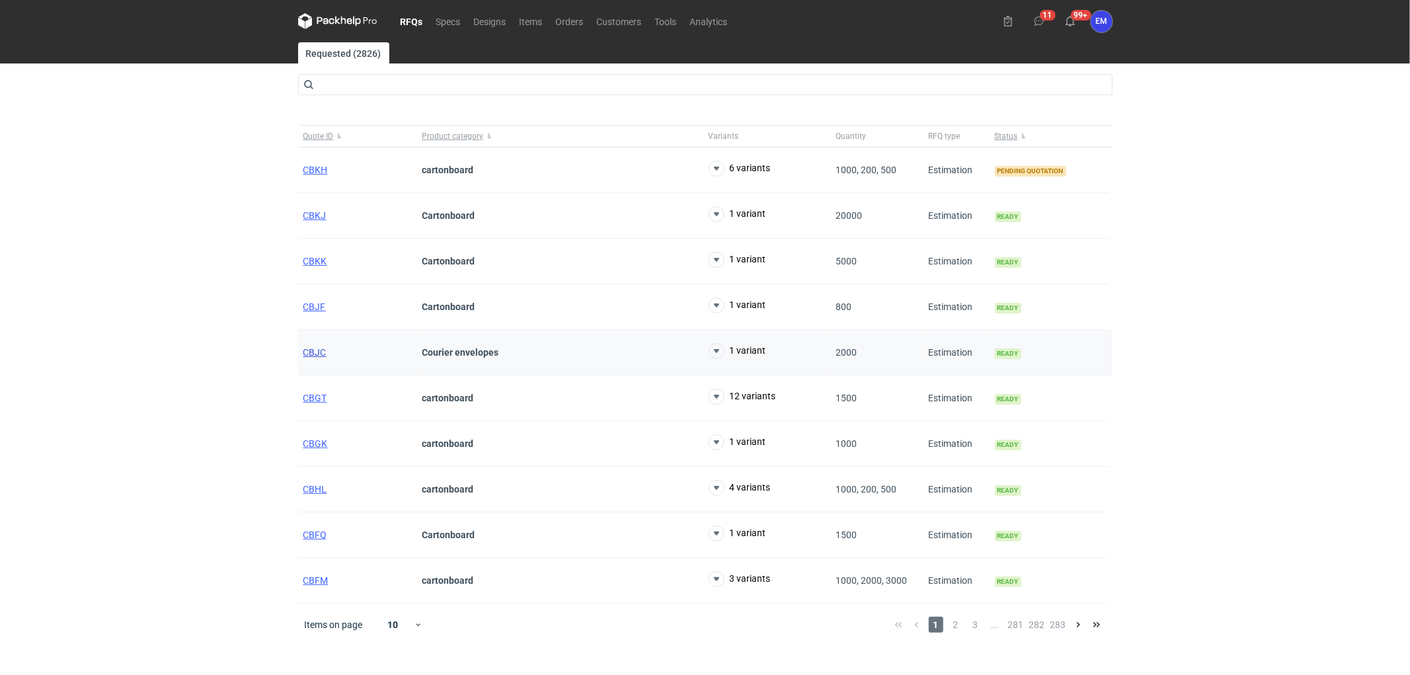
click at [317, 352] on span "CBJC" at bounding box center [314, 352] width 23 height 11
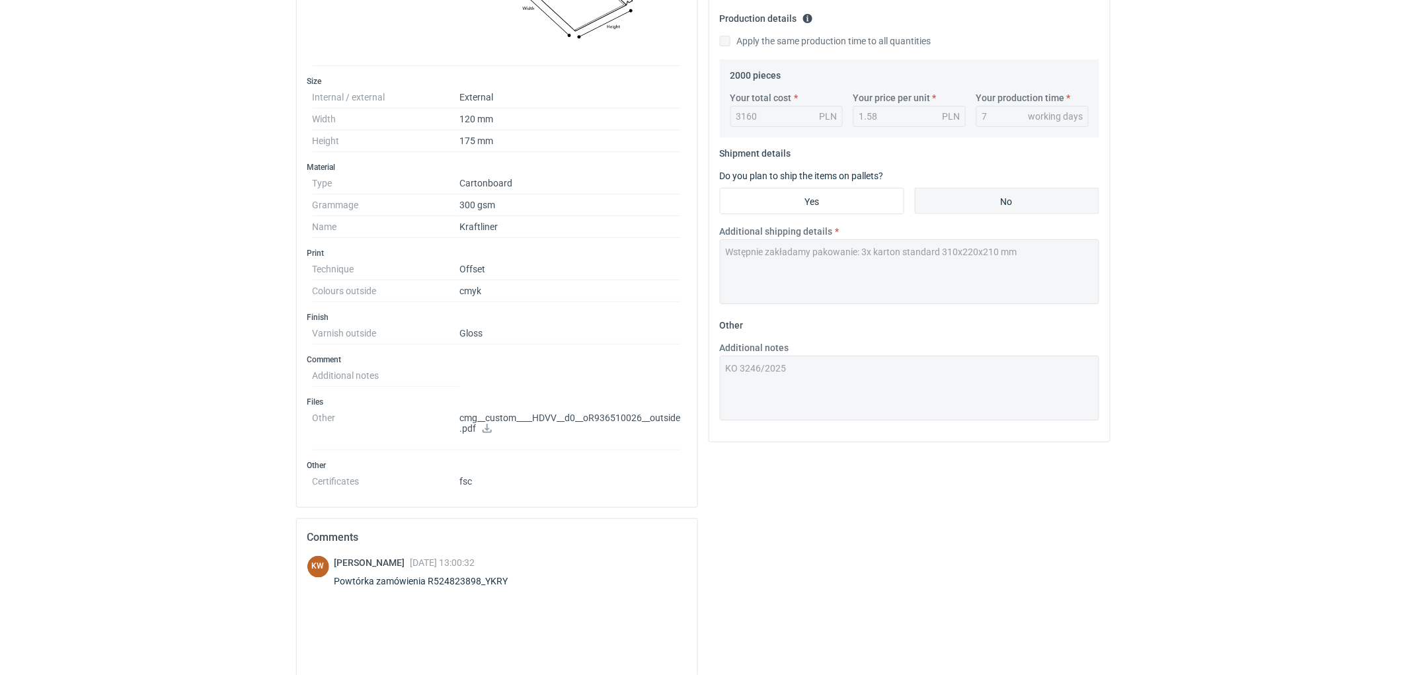
scroll to position [514, 0]
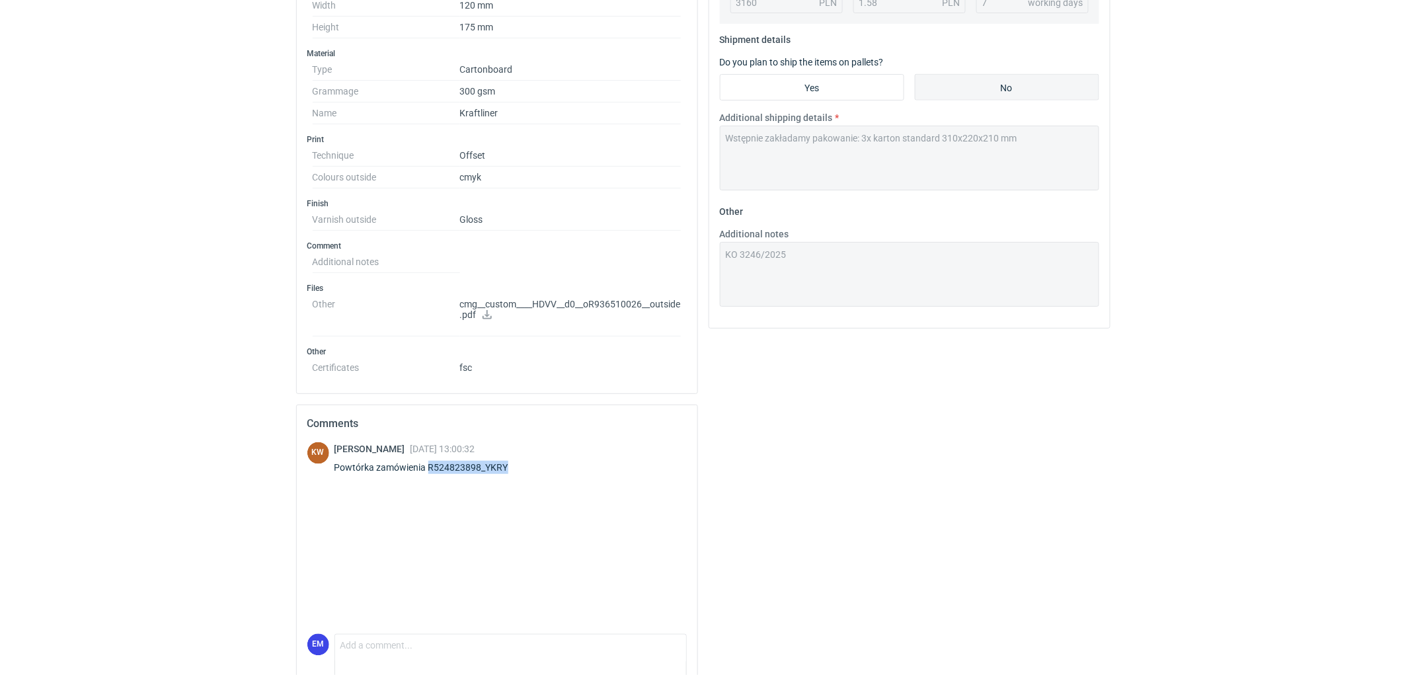
drag, startPoint x: 428, startPoint y: 468, endPoint x: 517, endPoint y: 470, distance: 89.3
click at [517, 470] on div "Powtórka zamówienia R524823898_YKRY" at bounding box center [430, 467] width 190 height 13
copy div "R524823898_YKRY"
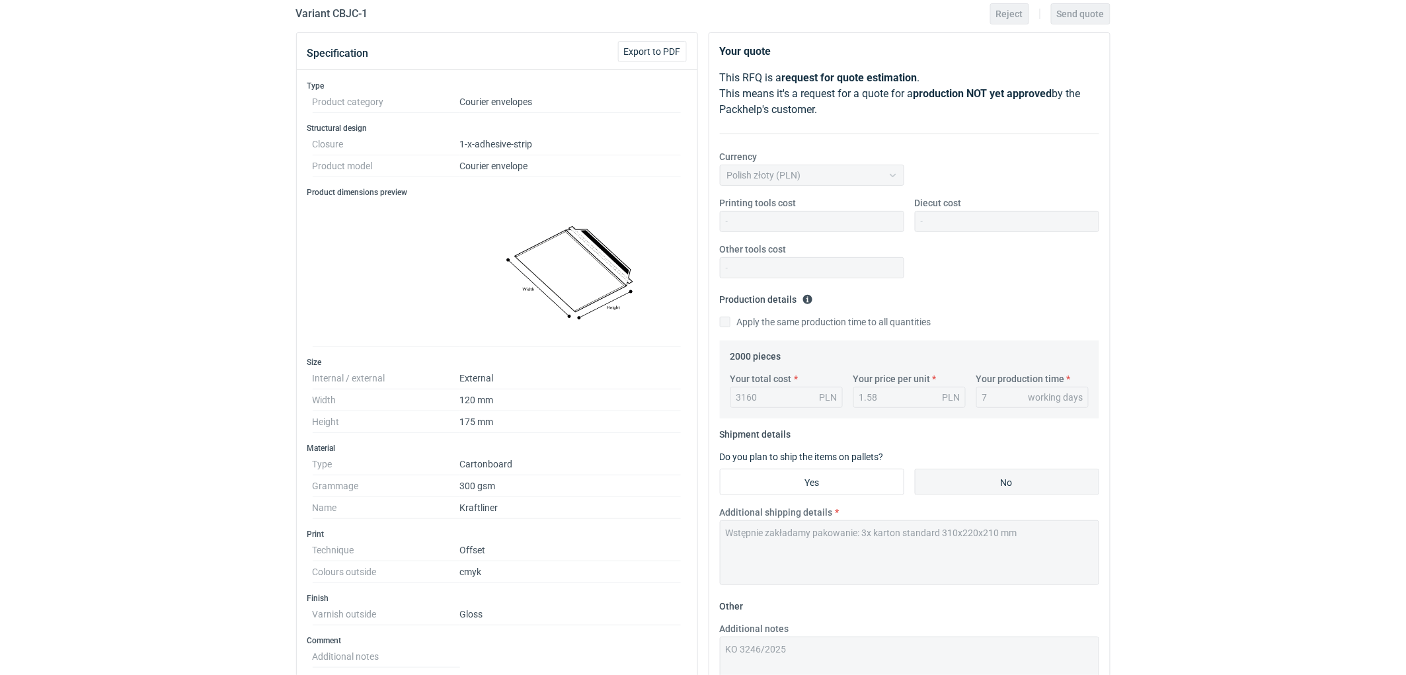
scroll to position [0, 0]
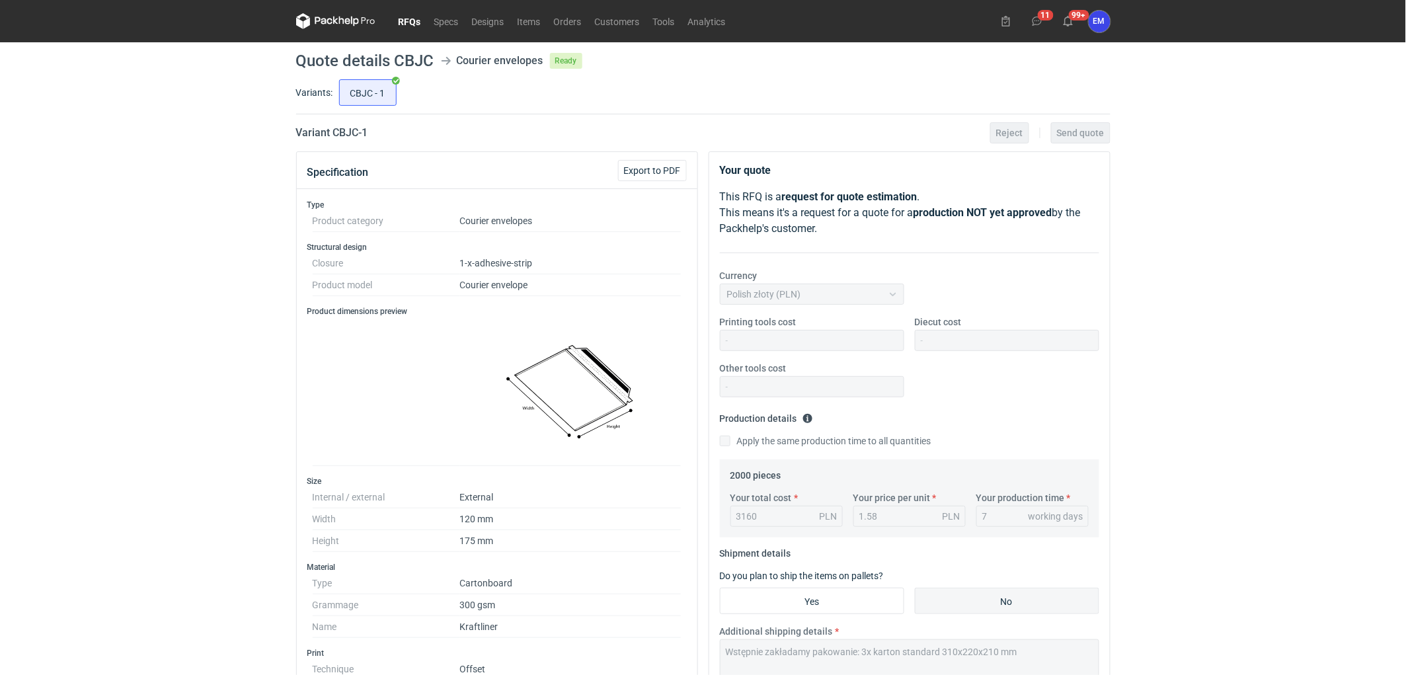
click at [162, 337] on div "RFQs Specs Designs Items Orders Customers Tools Analytics 11 99+ EM Ewelina Mac…" at bounding box center [703, 337] width 1406 height 675
drag, startPoint x: 173, startPoint y: 239, endPoint x: 186, endPoint y: 272, distance: 35.6
click at [198, 238] on div "RFQs Specs Designs Items Orders Customers Tools Analytics 11 99+ EM Ewelina Mac…" at bounding box center [703, 337] width 1406 height 675
drag, startPoint x: 111, startPoint y: 252, endPoint x: 150, endPoint y: 223, distance: 48.3
click at [138, 234] on div "RFQs Specs Designs Items Orders Customers Tools Analytics 11 99+ EM Ewelina Mac…" at bounding box center [703, 337] width 1406 height 675
